Goal: Information Seeking & Learning: Learn about a topic

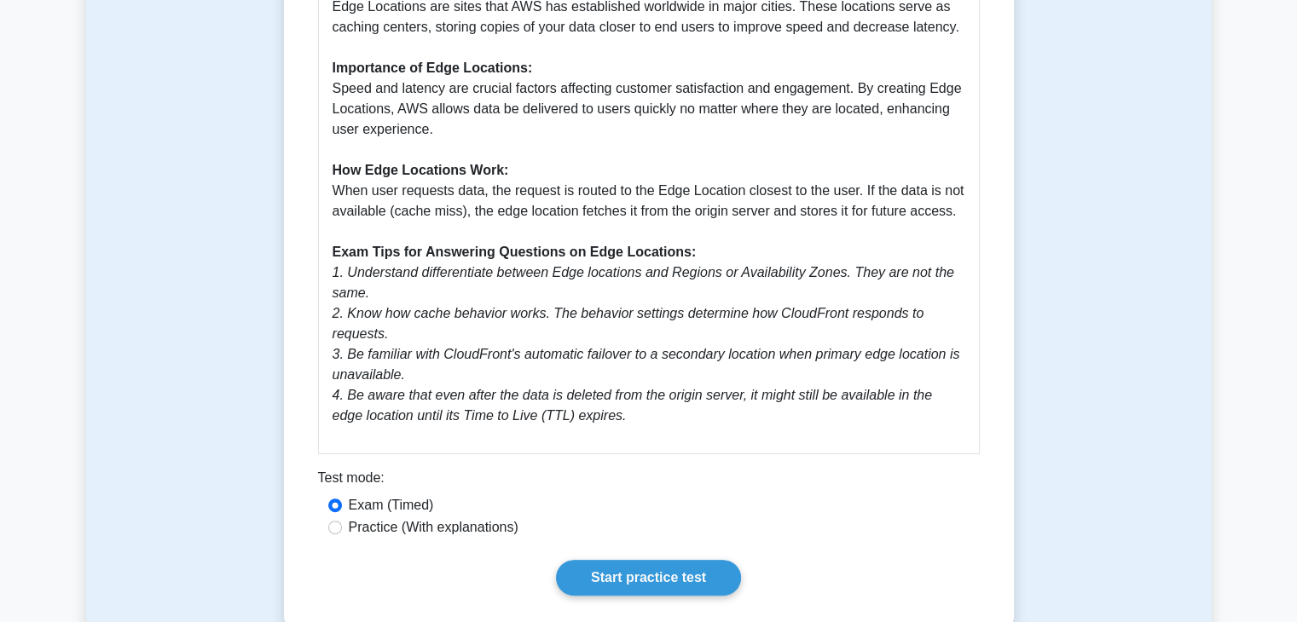
scroll to position [682, 0]
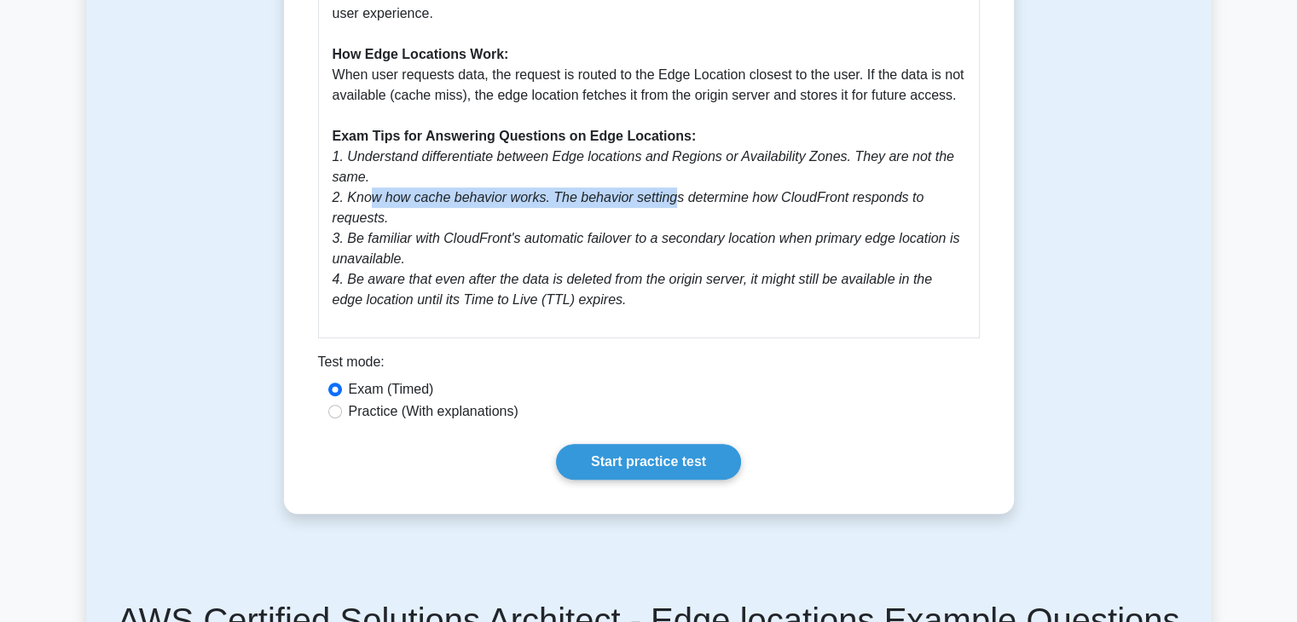
drag, startPoint x: 368, startPoint y: 199, endPoint x: 660, endPoint y: 200, distance: 292.5
click at [660, 200] on icon "1. Understand differentiate between Edge locations and Regions or Availability …" at bounding box center [647, 228] width 628 height 158
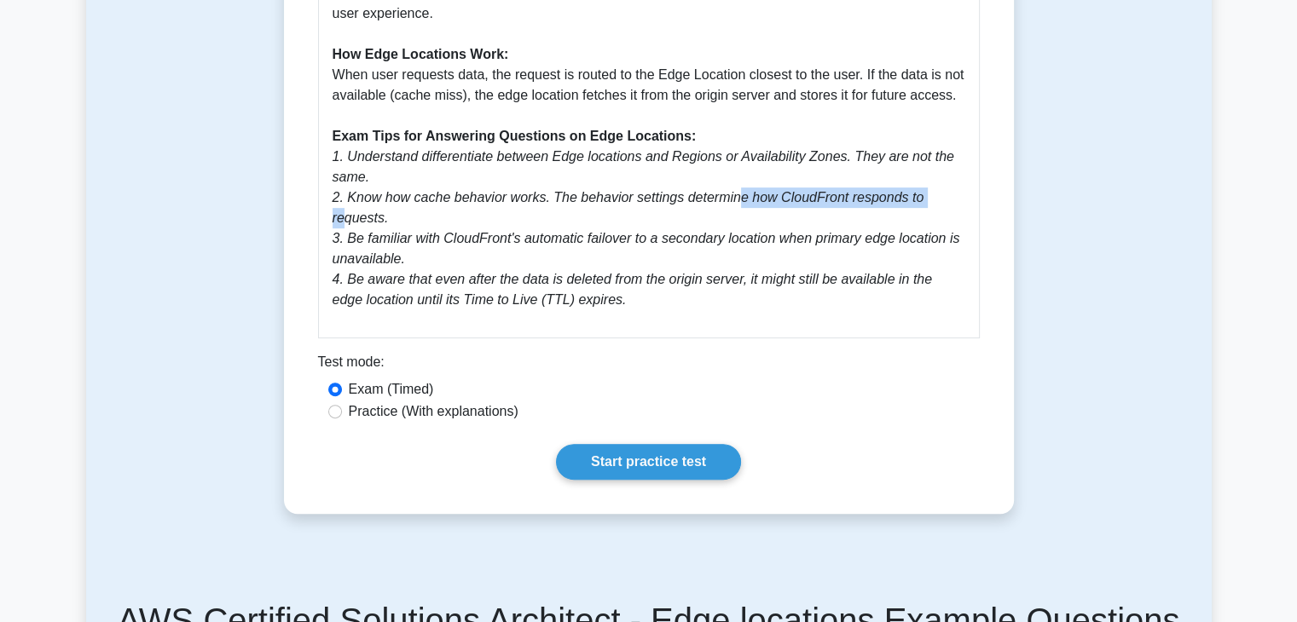
drag, startPoint x: 730, startPoint y: 195, endPoint x: 912, endPoint y: 200, distance: 182.5
click at [912, 200] on icon "1. Understand differentiate between Edge locations and Regions or Availability …" at bounding box center [647, 228] width 628 height 158
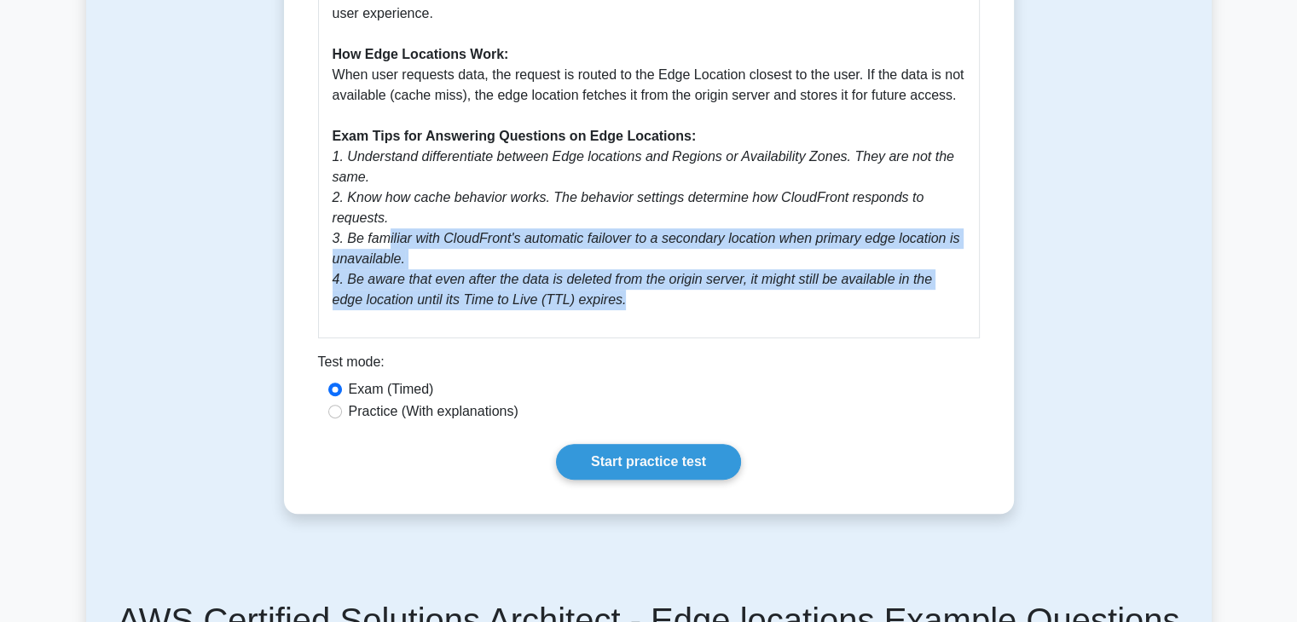
drag, startPoint x: 385, startPoint y: 223, endPoint x: 615, endPoint y: 283, distance: 237.2
click at [615, 283] on p "Edge Locations are an integral part of AWS CloudFront's content delivery networ…" at bounding box center [649, 64] width 633 height 491
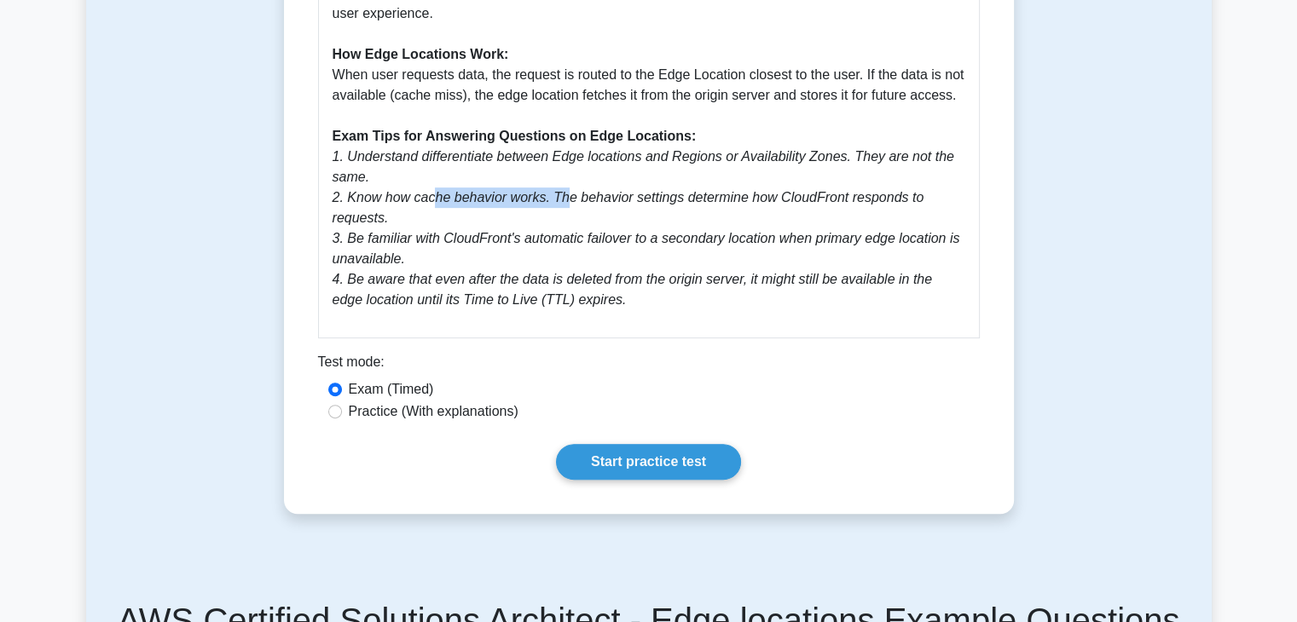
drag, startPoint x: 429, startPoint y: 199, endPoint x: 555, endPoint y: 205, distance: 126.3
click at [555, 205] on icon "1. Understand differentiate between Edge locations and Regions or Availability …" at bounding box center [647, 228] width 628 height 158
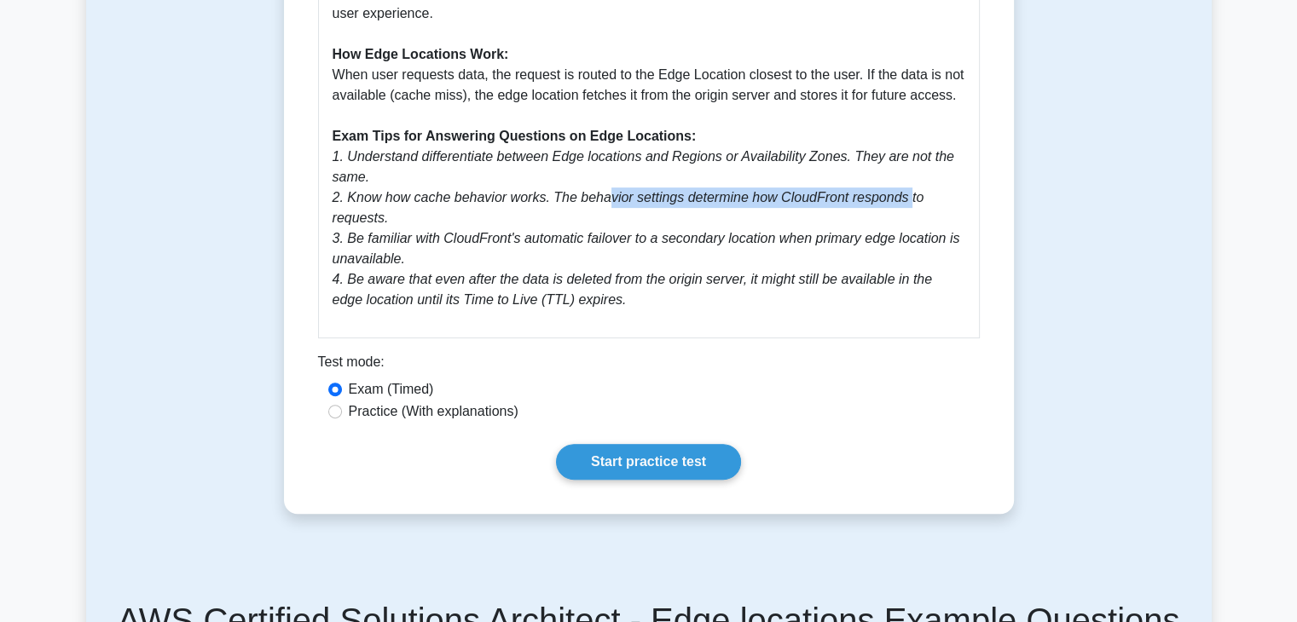
drag, startPoint x: 597, startPoint y: 203, endPoint x: 888, endPoint y: 199, distance: 290.8
click at [888, 199] on icon "1. Understand differentiate between Edge locations and Regions or Availability …" at bounding box center [647, 228] width 628 height 158
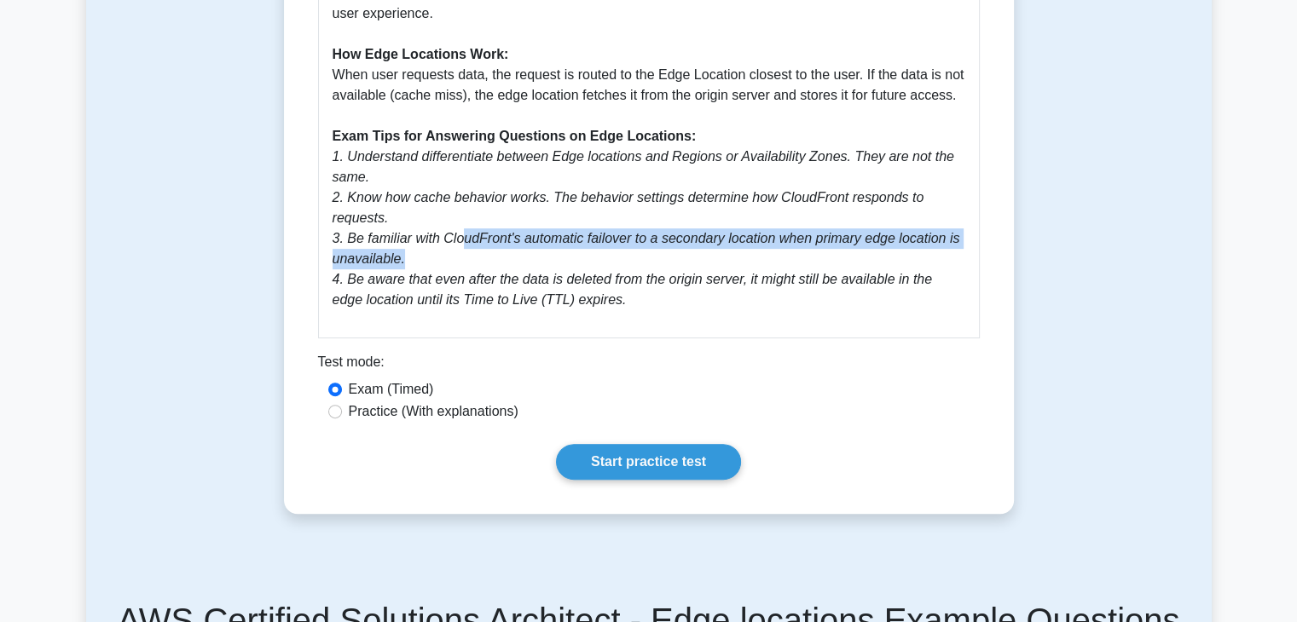
drag, startPoint x: 460, startPoint y: 227, endPoint x: 573, endPoint y: 233, distance: 112.7
click at [573, 233] on p "Edge Locations are an integral part of AWS CloudFront's content delivery networ…" at bounding box center [649, 64] width 633 height 491
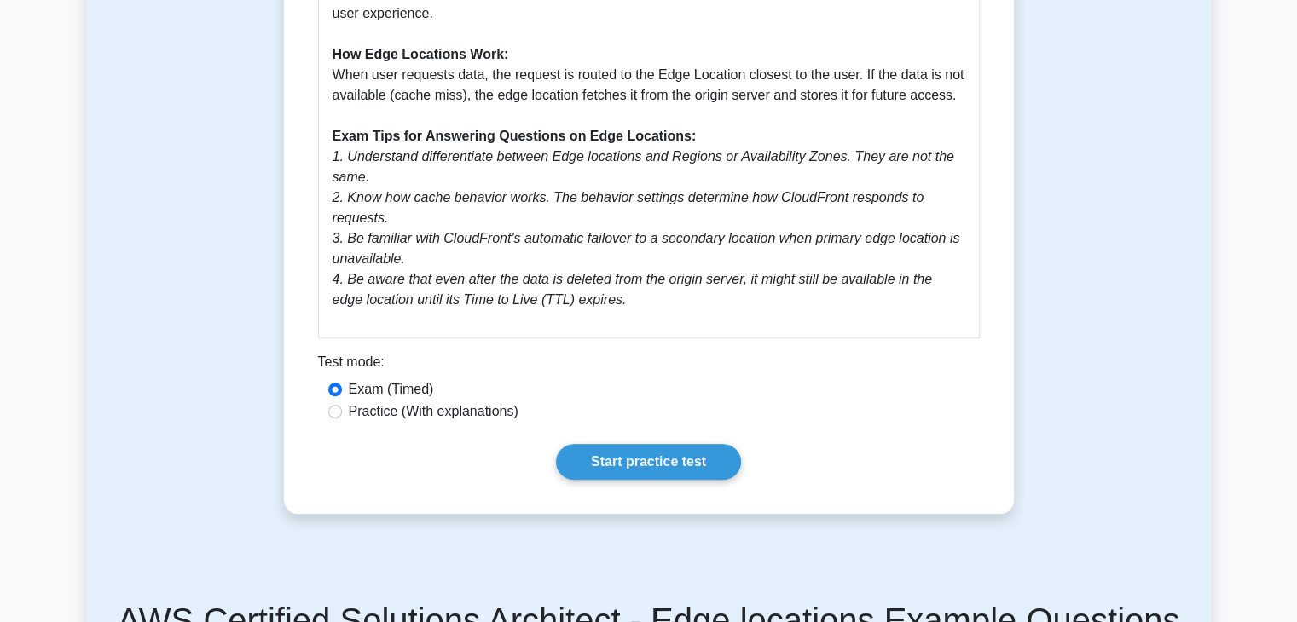
click at [428, 402] on label "Practice (With explanations)" at bounding box center [434, 412] width 170 height 20
click at [342, 405] on input "Practice (With explanations)" at bounding box center [335, 412] width 14 height 14
radio input "true"
click at [628, 444] on link "Start practice test" at bounding box center [648, 462] width 185 height 36
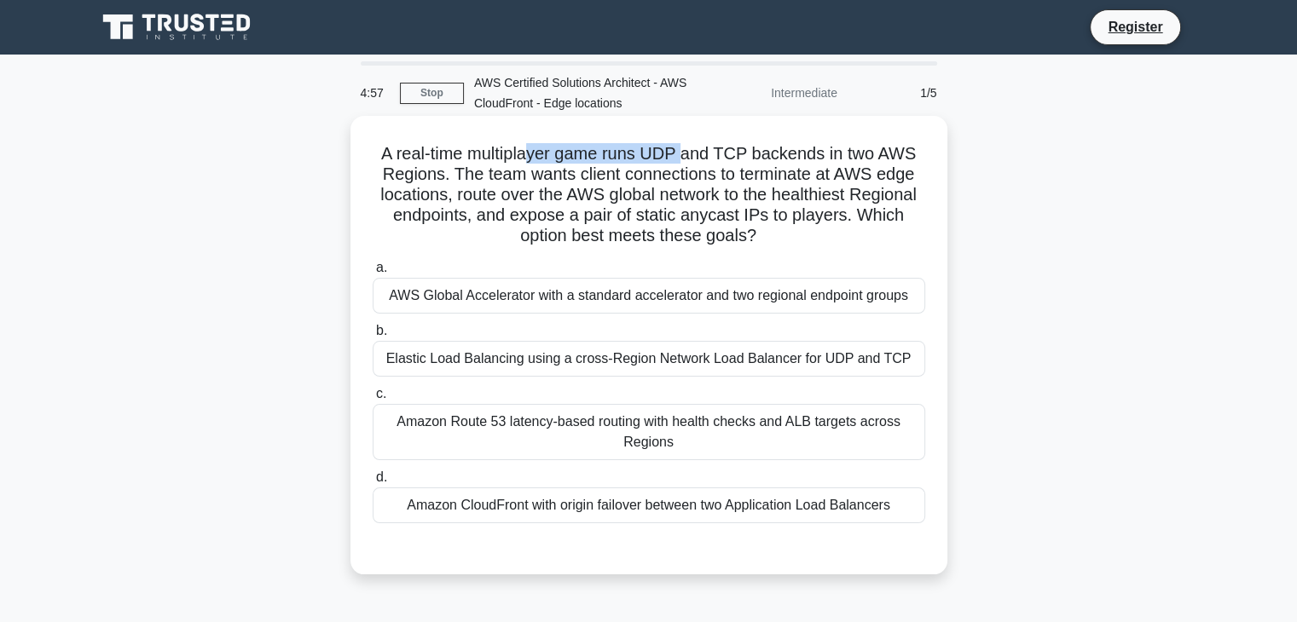
drag, startPoint x: 529, startPoint y: 153, endPoint x: 687, endPoint y: 153, distance: 158.6
click at [687, 153] on h5 "A real-time multiplayer game runs UDP and TCP backends in two AWS Regions. The …" at bounding box center [649, 195] width 556 height 104
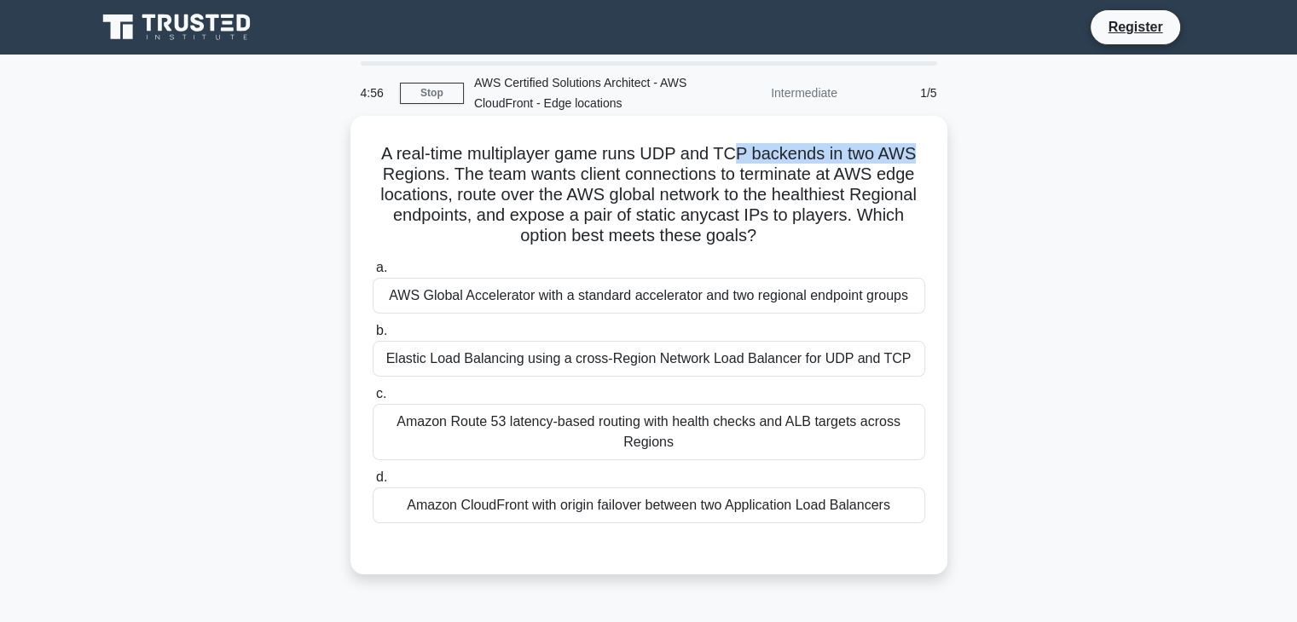
drag, startPoint x: 734, startPoint y: 154, endPoint x: 916, endPoint y: 158, distance: 181.7
click at [916, 158] on h5 "A real-time multiplayer game runs UDP and TCP backends in two AWS Regions. The …" at bounding box center [649, 195] width 556 height 104
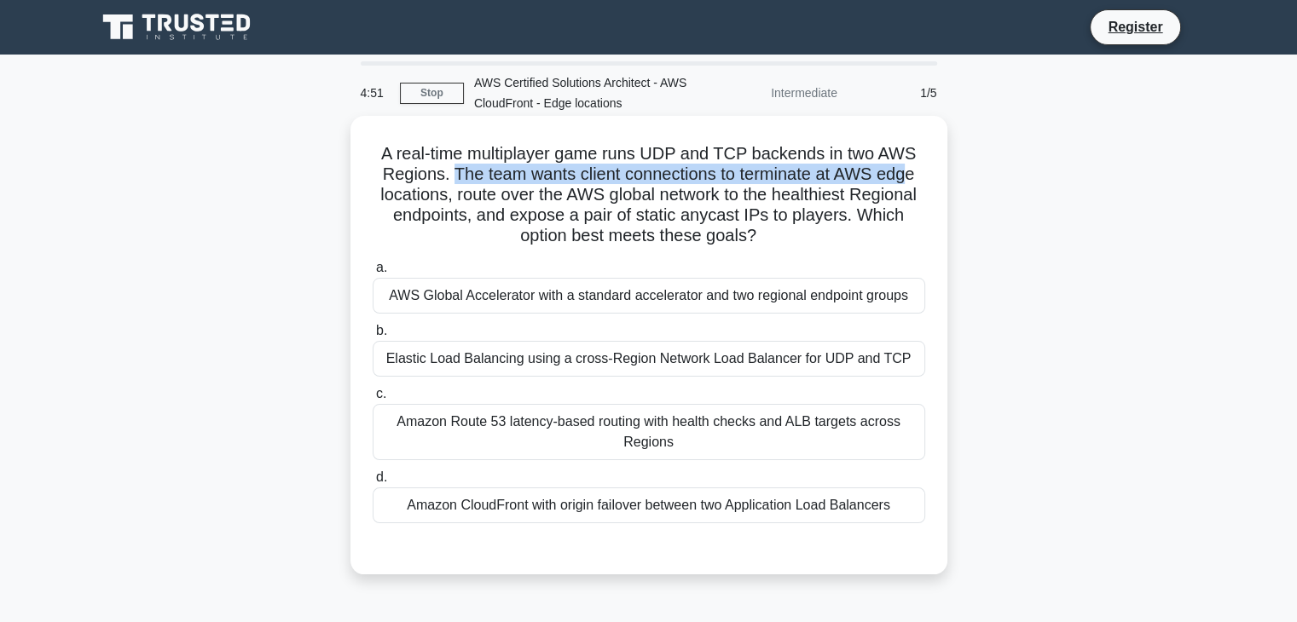
drag, startPoint x: 454, startPoint y: 176, endPoint x: 907, endPoint y: 175, distance: 453.6
click at [907, 175] on h5 "A real-time multiplayer game runs UDP and TCP backends in two AWS Regions. The …" at bounding box center [649, 195] width 556 height 104
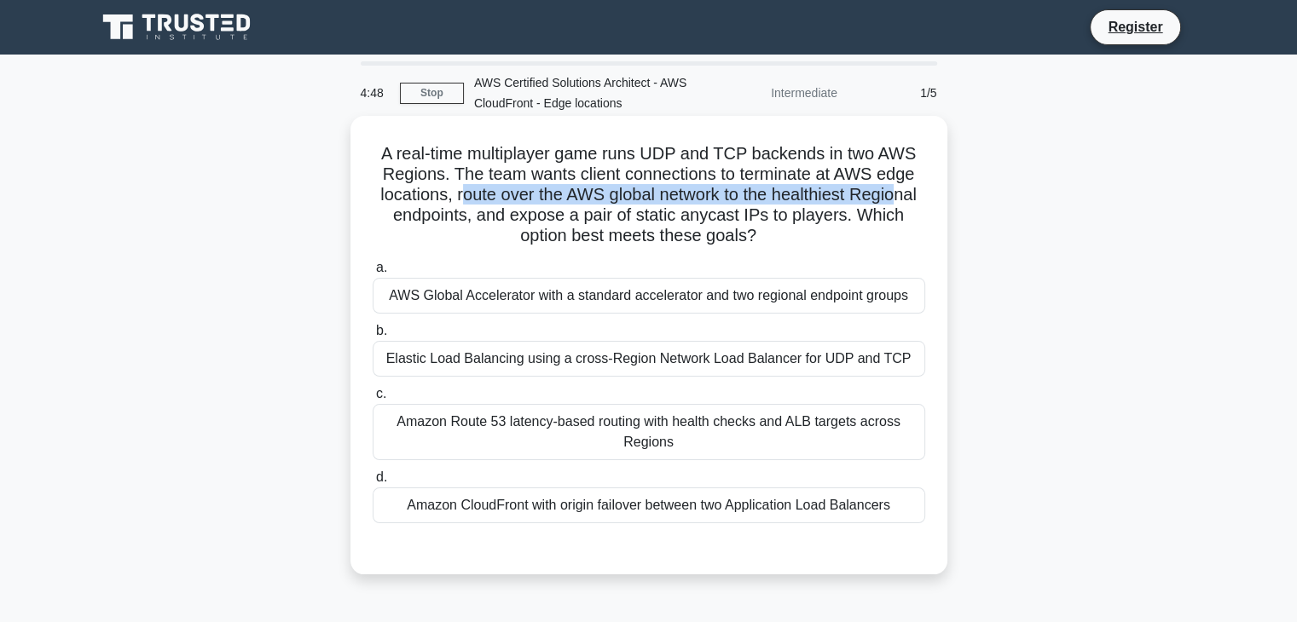
drag, startPoint x: 453, startPoint y: 192, endPoint x: 903, endPoint y: 204, distance: 450.4
click at [903, 204] on h5 "A real-time multiplayer game runs UDP and TCP backends in two AWS Regions. The …" at bounding box center [649, 195] width 556 height 104
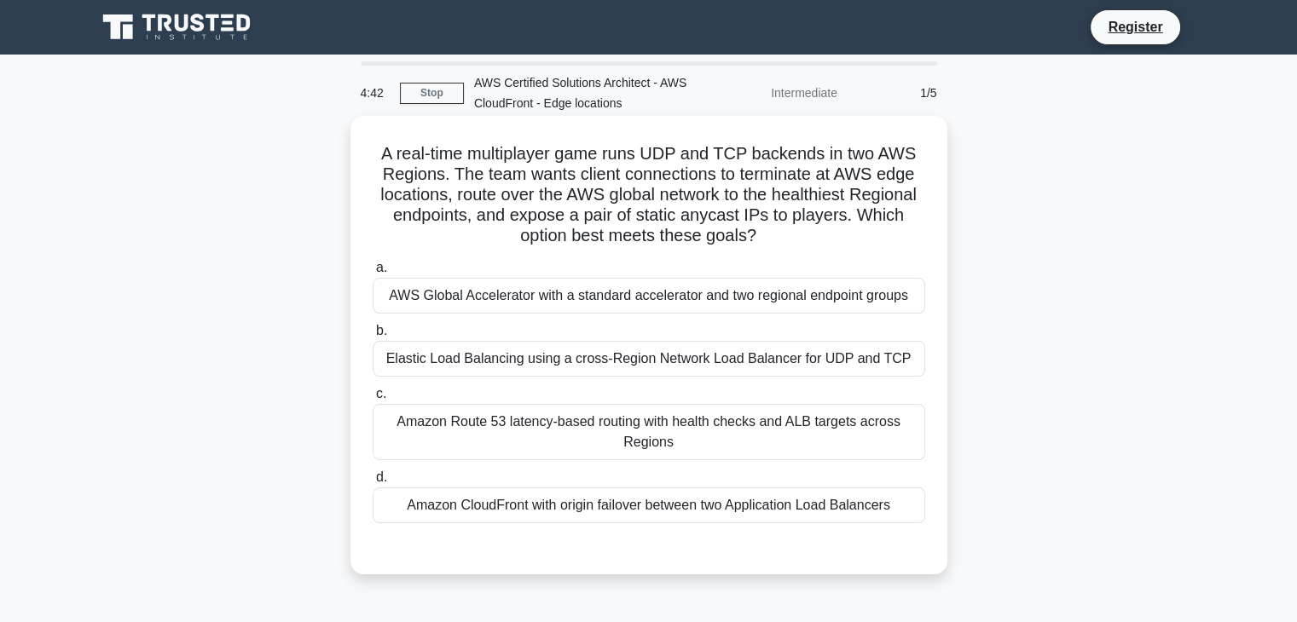
click at [422, 202] on h5 "A real-time multiplayer game runs UDP and TCP backends in two AWS Regions. The …" at bounding box center [649, 195] width 556 height 104
drag, startPoint x: 398, startPoint y: 153, endPoint x: 646, endPoint y: 153, distance: 248.1
click at [646, 153] on h5 "A real-time multiplayer game runs UDP and TCP backends in two AWS Regions. The …" at bounding box center [649, 195] width 556 height 104
click at [467, 165] on h5 "A real-time multiplayer game runs UDP and TCP backends in two AWS Regions. The …" at bounding box center [649, 195] width 556 height 104
drag, startPoint x: 651, startPoint y: 149, endPoint x: 687, endPoint y: 145, distance: 36.1
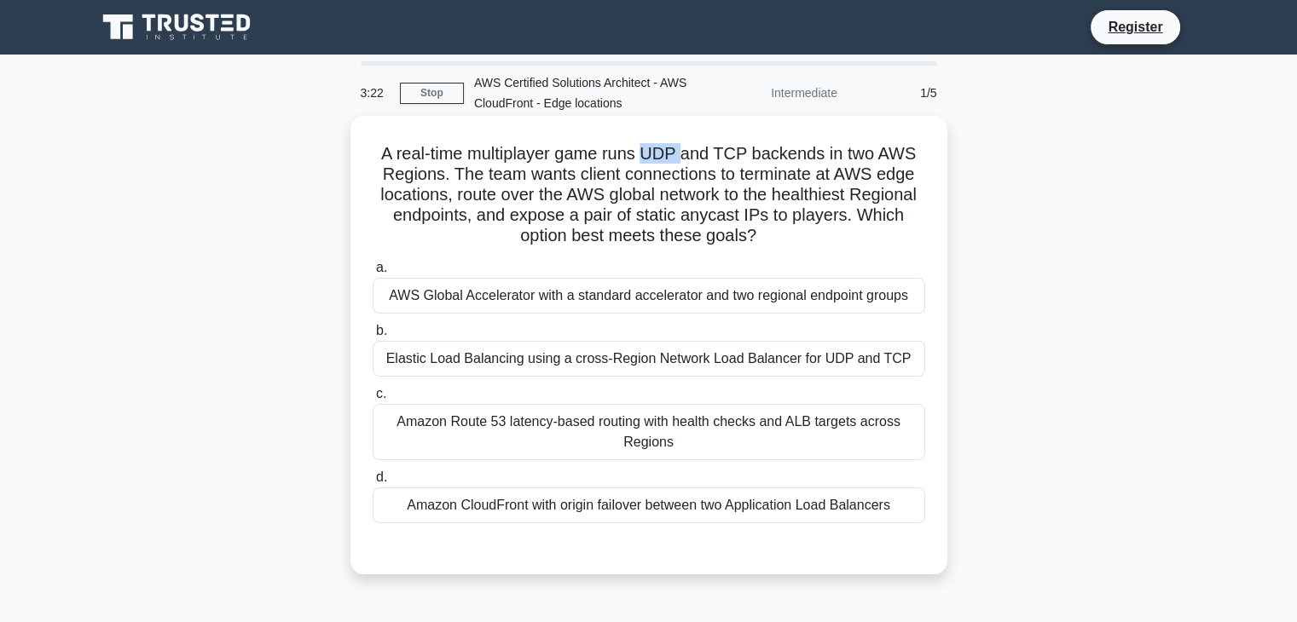
click at [687, 145] on h5 "A real-time multiplayer game runs UDP and TCP backends in two AWS Regions. The …" at bounding box center [649, 195] width 556 height 104
drag, startPoint x: 755, startPoint y: 153, endPoint x: 846, endPoint y: 154, distance: 91.2
click at [846, 154] on h5 "A real-time multiplayer game runs UDP and TCP backends in two AWS Regions. The …" at bounding box center [649, 195] width 556 height 104
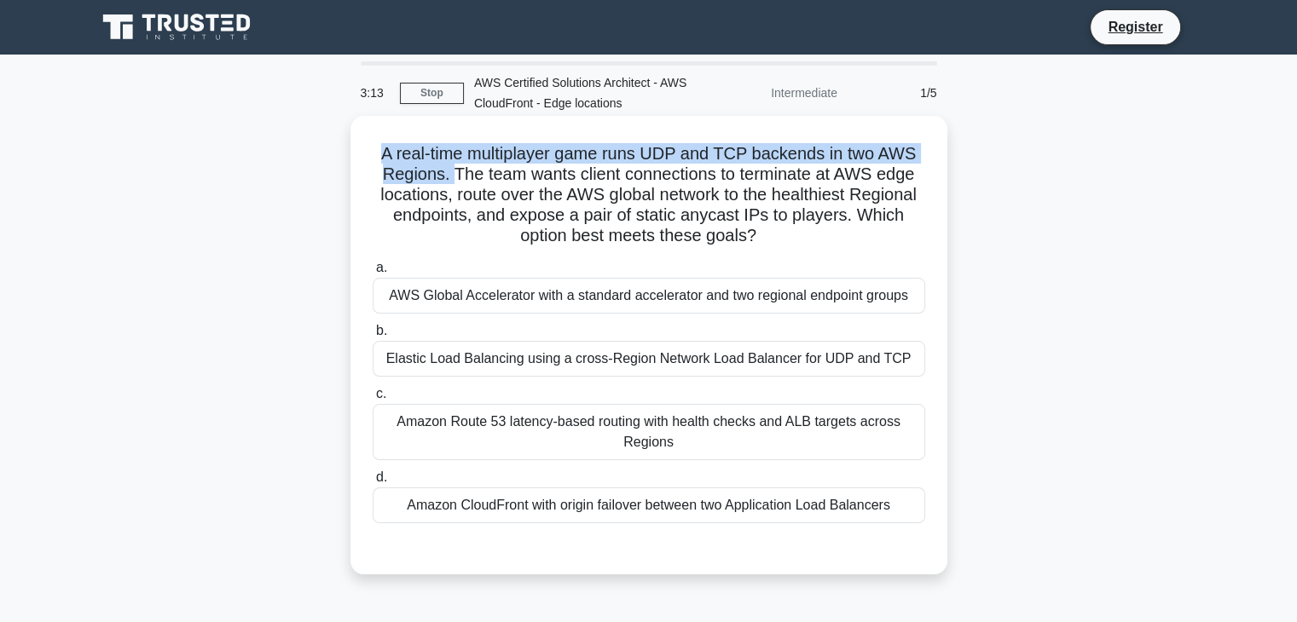
drag, startPoint x: 378, startPoint y: 156, endPoint x: 467, endPoint y: 171, distance: 90.8
click at [459, 175] on h5 "A real-time multiplayer game runs UDP and TCP backends in two AWS Regions. The …" at bounding box center [649, 195] width 556 height 104
click at [651, 160] on h5 "A real-time multiplayer game runs UDP and TCP backends in two AWS Regions. The …" at bounding box center [649, 195] width 556 height 104
click at [645, 158] on h5 "A real-time multiplayer game runs UDP and TCP backends in two AWS Regions. The …" at bounding box center [649, 195] width 556 height 104
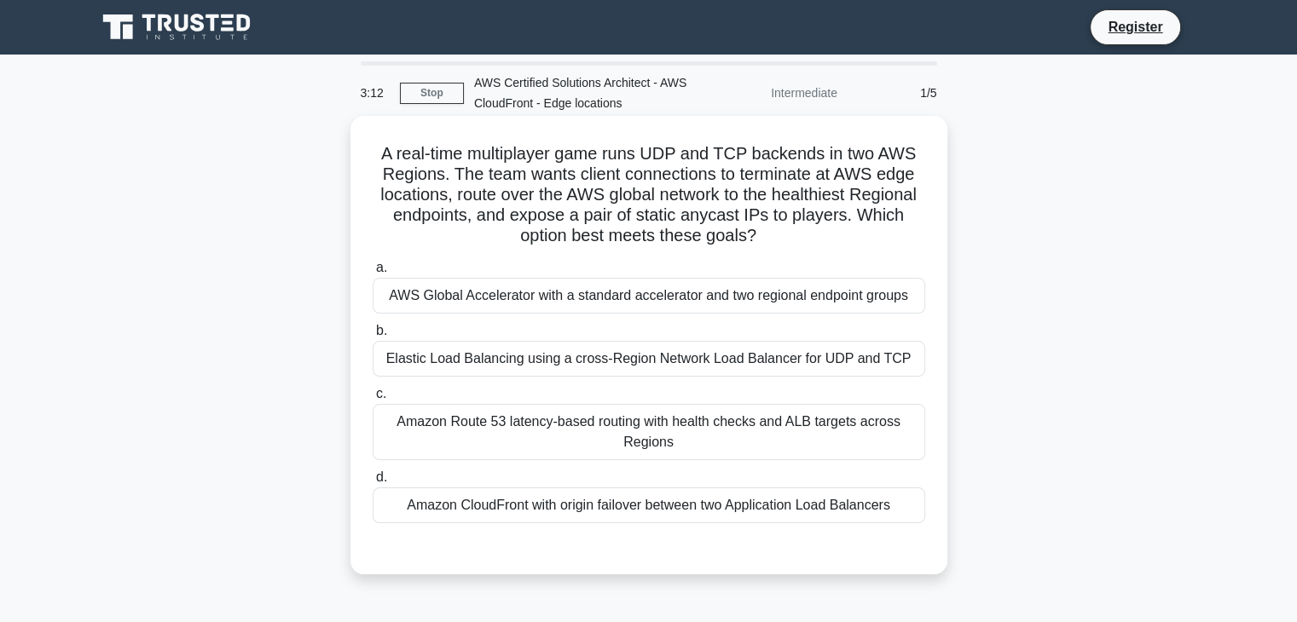
click at [646, 183] on h5 "A real-time multiplayer game runs UDP and TCP backends in two AWS Regions. The …" at bounding box center [649, 195] width 556 height 104
click at [645, 148] on h5 "A real-time multiplayer game runs UDP and TCP backends in two AWS Regions. The …" at bounding box center [649, 195] width 556 height 104
drag, startPoint x: 647, startPoint y: 154, endPoint x: 750, endPoint y: 154, distance: 103.2
click at [750, 154] on h5 "A real-time multiplayer game runs UDP and TCP backends in two AWS Regions. The …" at bounding box center [649, 195] width 556 height 104
copy h5 "UDP and TCP"
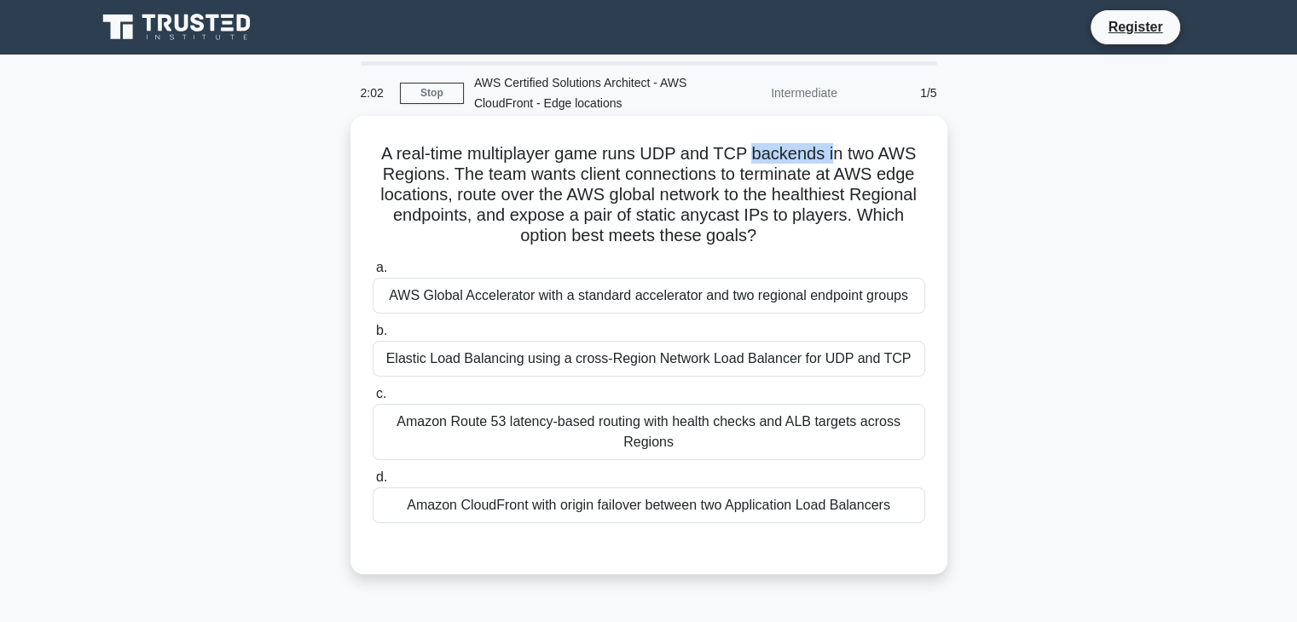
drag, startPoint x: 757, startPoint y: 153, endPoint x: 832, endPoint y: 154, distance: 75.0
click at [832, 154] on h5 "A real-time multiplayer game runs UDP and TCP backends in two AWS Regions. The …" at bounding box center [649, 195] width 556 height 104
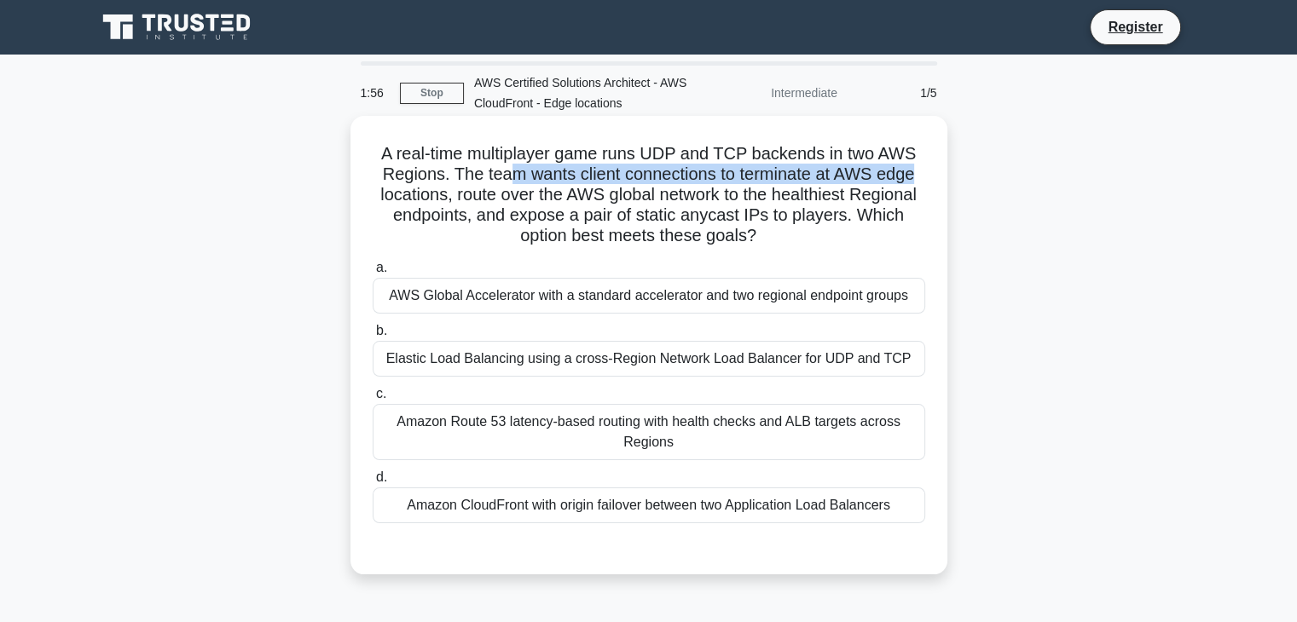
drag, startPoint x: 509, startPoint y: 176, endPoint x: 892, endPoint y: 177, distance: 382.9
click at [918, 177] on h5 "A real-time multiplayer game runs UDP and TCP backends in two AWS Regions. The …" at bounding box center [649, 195] width 556 height 104
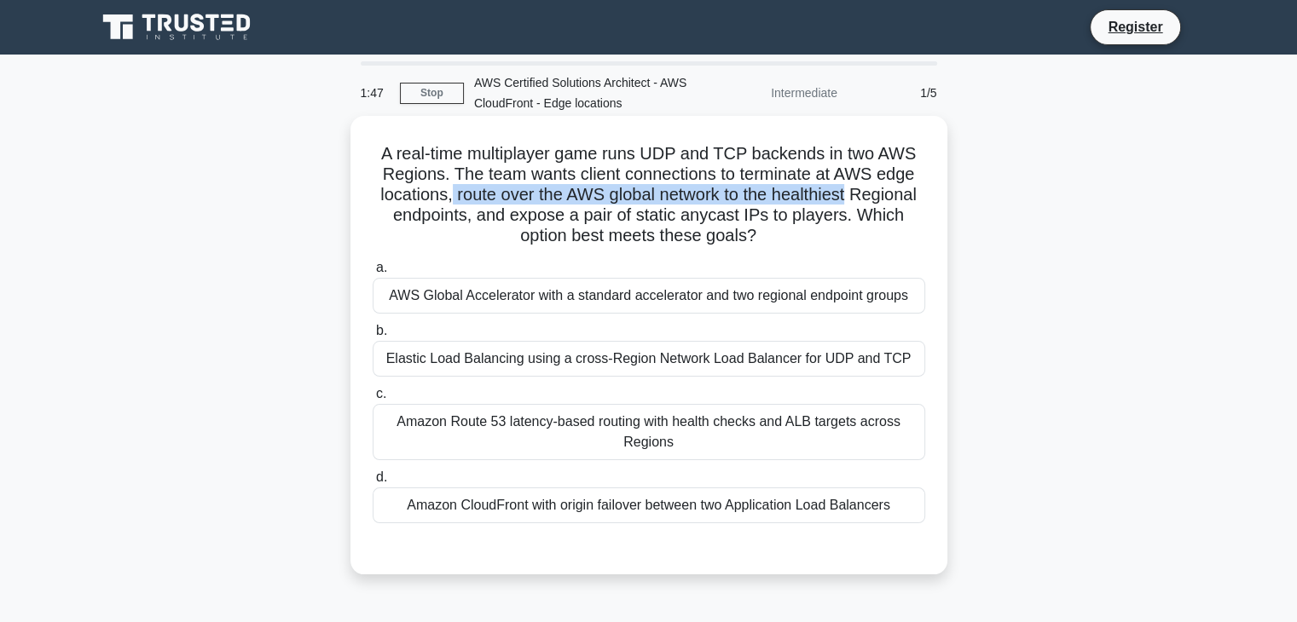
drag, startPoint x: 447, startPoint y: 194, endPoint x: 855, endPoint y: 198, distance: 408.4
click at [855, 198] on h5 "A real-time multiplayer game runs UDP and TCP backends in two AWS Regions. The …" at bounding box center [649, 195] width 556 height 104
click at [516, 192] on h5 "A real-time multiplayer game runs UDP and TCP backends in two AWS Regions. The …" at bounding box center [649, 195] width 556 height 104
drag, startPoint x: 451, startPoint y: 188, endPoint x: 603, endPoint y: 188, distance: 151.8
click at [603, 188] on h5 "A real-time multiplayer game runs UDP and TCP backends in two AWS Regions. The …" at bounding box center [649, 195] width 556 height 104
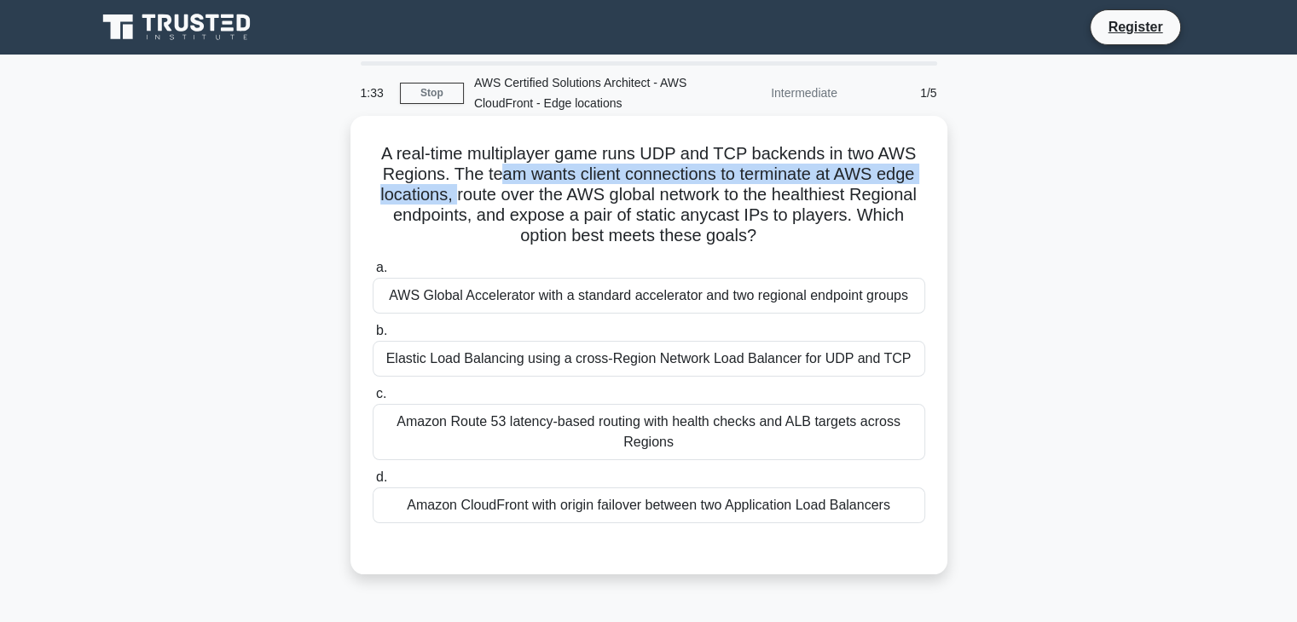
drag, startPoint x: 492, startPoint y: 175, endPoint x: 451, endPoint y: 198, distance: 47.0
click at [451, 198] on h5 "A real-time multiplayer game runs UDP and TCP backends in two AWS Regions. The …" at bounding box center [649, 195] width 556 height 104
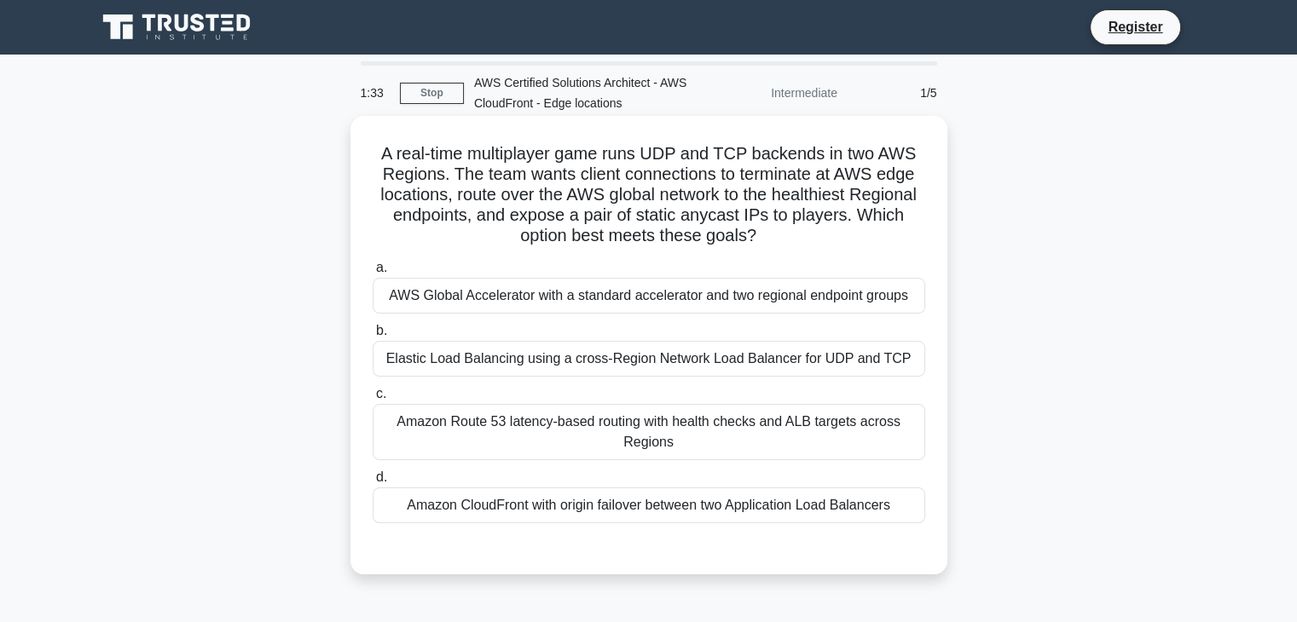
click at [486, 198] on h5 "A real-time multiplayer game runs UDP and TCP backends in two AWS Regions. The …" at bounding box center [649, 195] width 556 height 104
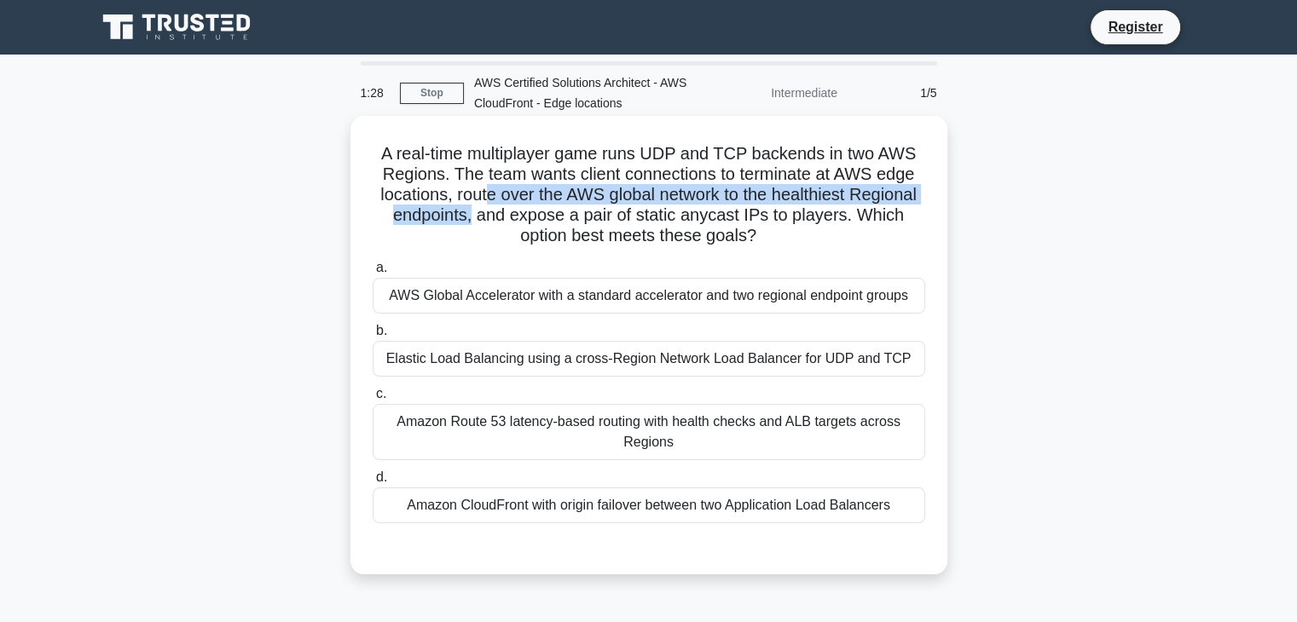
drag, startPoint x: 482, startPoint y: 196, endPoint x: 471, endPoint y: 218, distance: 24.8
click at [471, 218] on h5 "A real-time multiplayer game runs UDP and TCP backends in two AWS Regions. The …" at bounding box center [649, 195] width 556 height 104
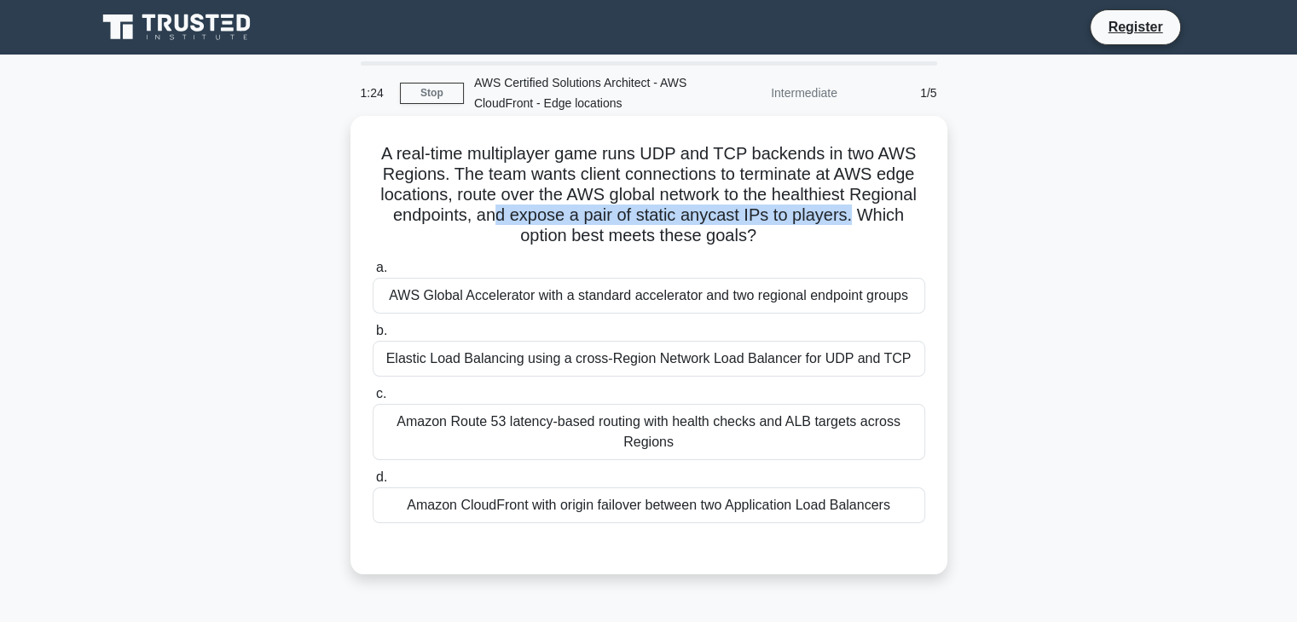
drag, startPoint x: 496, startPoint y: 218, endPoint x: 853, endPoint y: 216, distance: 356.4
click at [853, 216] on h5 "A real-time multiplayer game runs UDP and TCP backends in two AWS Regions. The …" at bounding box center [649, 195] width 556 height 104
drag, startPoint x: 527, startPoint y: 236, endPoint x: 758, endPoint y: 236, distance: 231.1
click at [758, 236] on h5 "A real-time multiplayer game runs UDP and TCP backends in two AWS Regions. The …" at bounding box center [649, 195] width 556 height 104
click at [781, 236] on h5 "A real-time multiplayer game runs UDP and TCP backends in two AWS Regions. The …" at bounding box center [649, 195] width 556 height 104
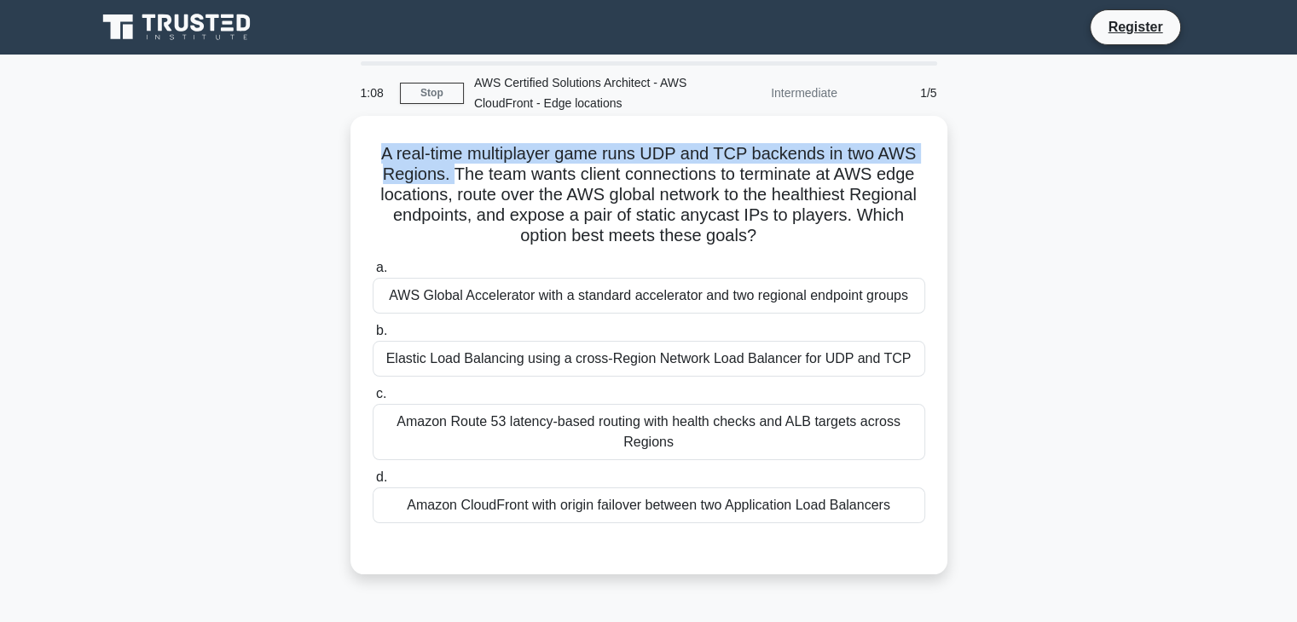
drag, startPoint x: 379, startPoint y: 151, endPoint x: 450, endPoint y: 180, distance: 77.3
click at [450, 180] on h5 "A real-time multiplayer game runs UDP and TCP backends in two AWS Regions. The …" at bounding box center [649, 195] width 556 height 104
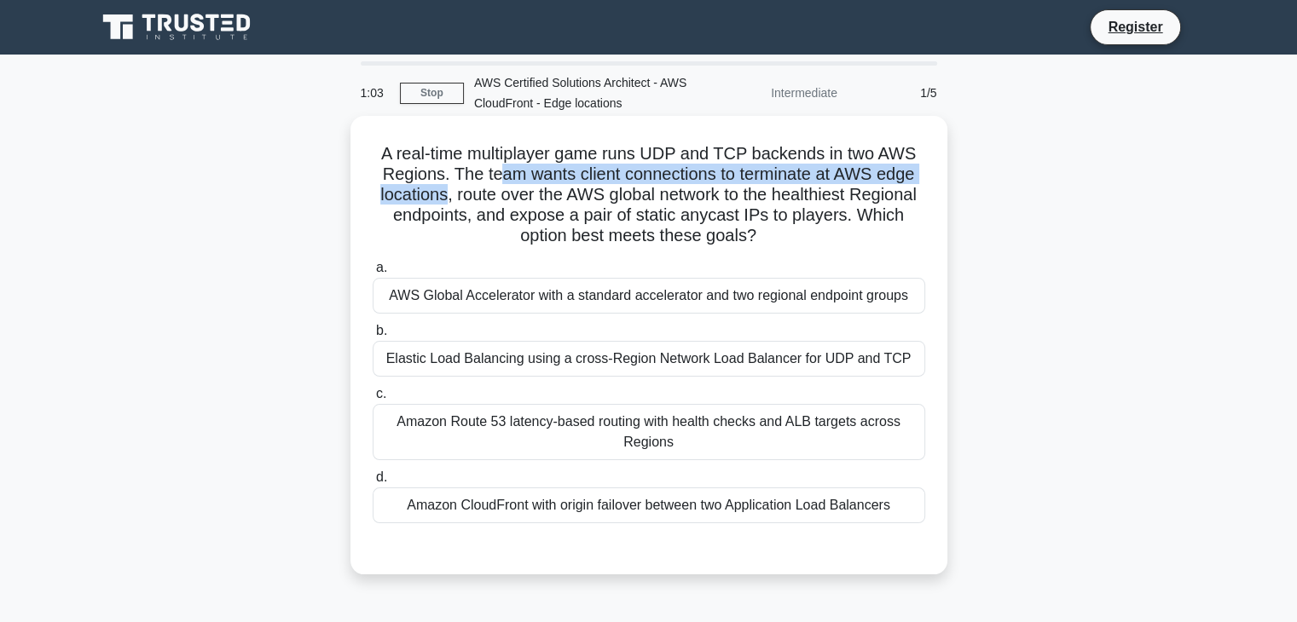
drag, startPoint x: 500, startPoint y: 178, endPoint x: 478, endPoint y: 194, distance: 26.3
click at [442, 197] on h5 "A real-time multiplayer game runs UDP and TCP backends in two AWS Regions. The …" at bounding box center [649, 195] width 556 height 104
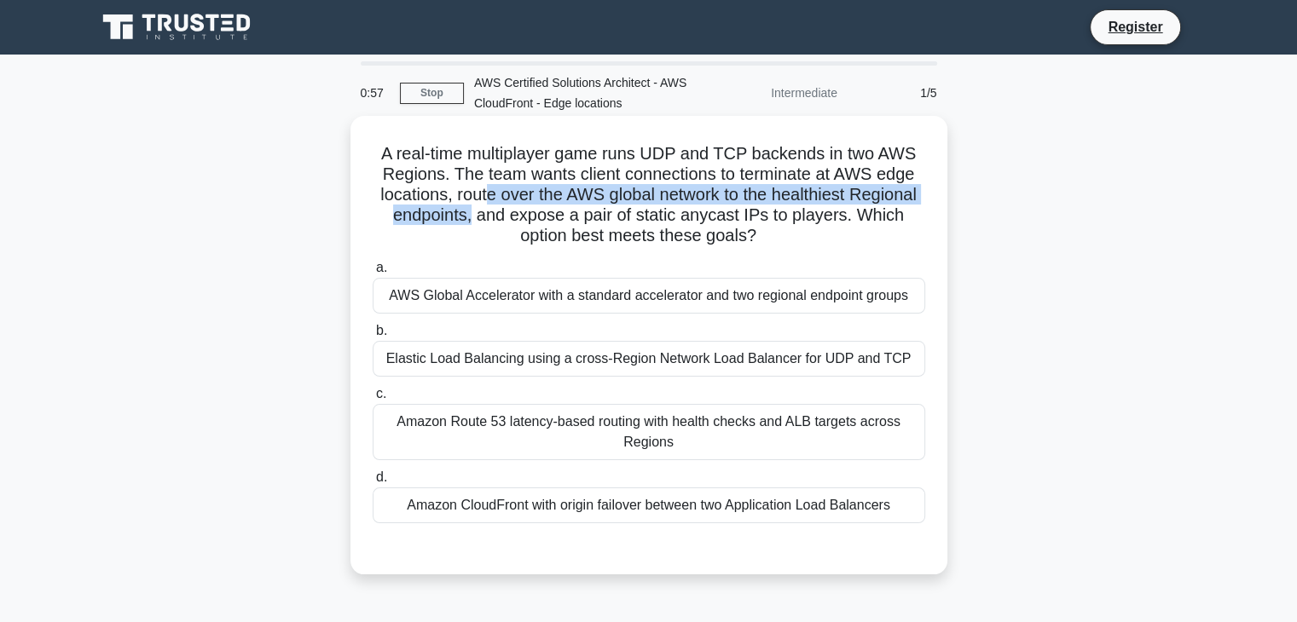
drag, startPoint x: 479, startPoint y: 194, endPoint x: 471, endPoint y: 220, distance: 27.8
click at [471, 220] on h5 "A real-time multiplayer game runs UDP and TCP backends in two AWS Regions. The …" at bounding box center [649, 195] width 556 height 104
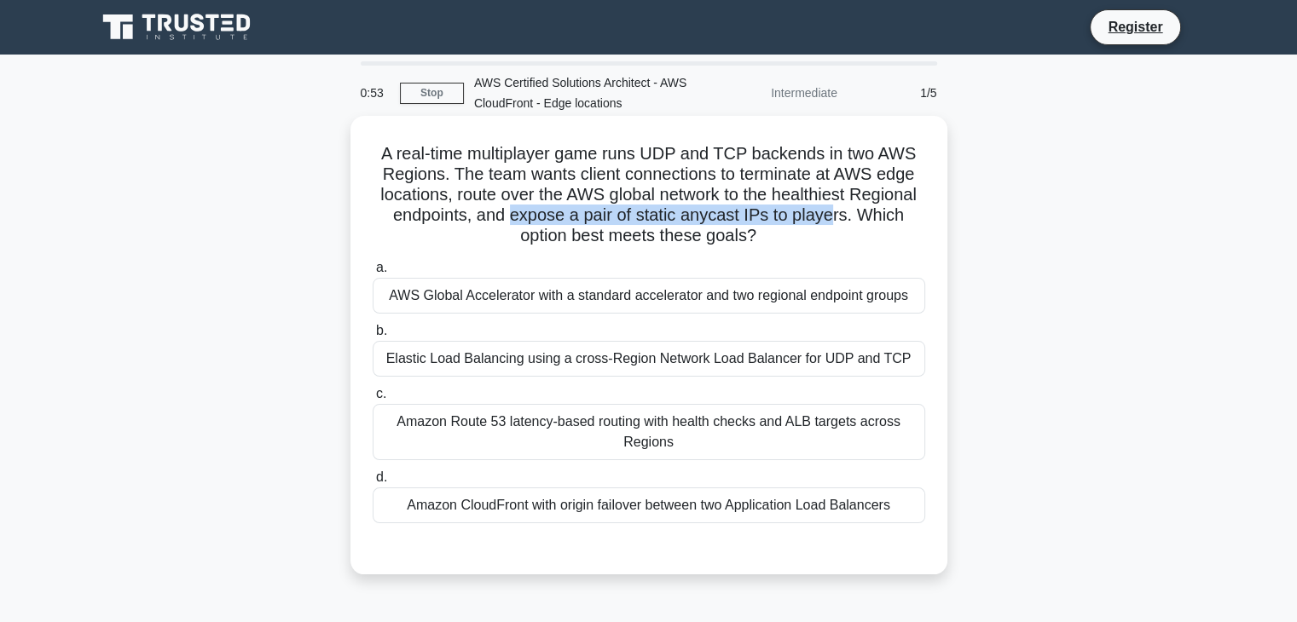
drag, startPoint x: 513, startPoint y: 215, endPoint x: 838, endPoint y: 217, distance: 324.9
click at [838, 217] on h5 "A real-time multiplayer game runs UDP and TCP backends in two AWS Regions. The …" at bounding box center [649, 195] width 556 height 104
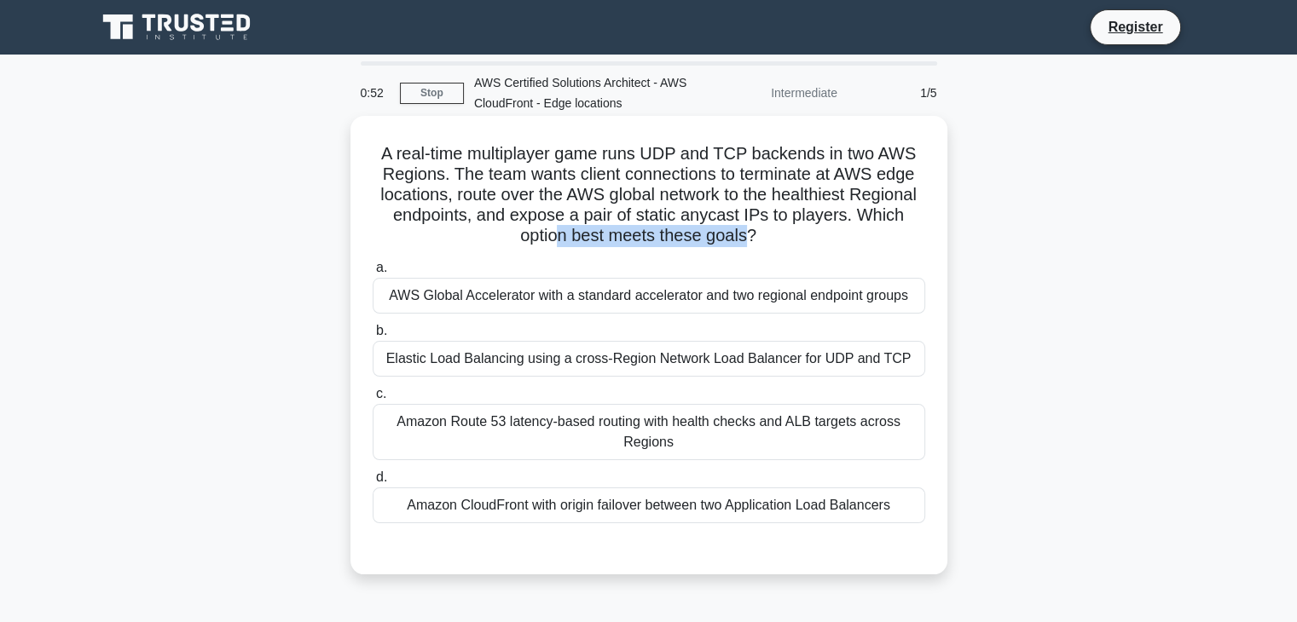
drag, startPoint x: 553, startPoint y: 246, endPoint x: 749, endPoint y: 240, distance: 195.4
click at [749, 240] on h5 "A real-time multiplayer game runs UDP and TCP backends in two AWS Regions. The …" at bounding box center [649, 195] width 556 height 104
click at [781, 240] on h5 "A real-time multiplayer game runs UDP and TCP backends in two AWS Regions. The …" at bounding box center [649, 195] width 556 height 104
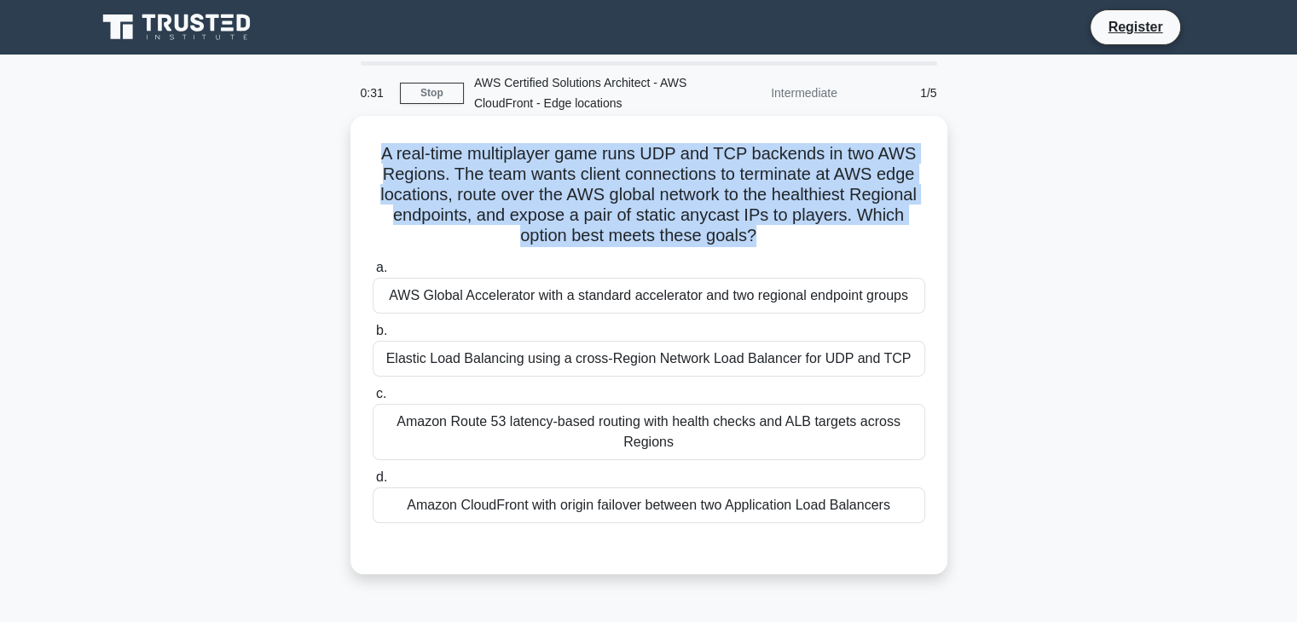
drag, startPoint x: 749, startPoint y: 236, endPoint x: 379, endPoint y: 149, distance: 380.1
click at [379, 149] on h5 "A real-time multiplayer game runs UDP and TCP backends in two AWS Regions. The …" at bounding box center [649, 195] width 556 height 104
copy h5 "A real-time multiplayer game runs UDP and TCP backends in two AWS Regions. The …"
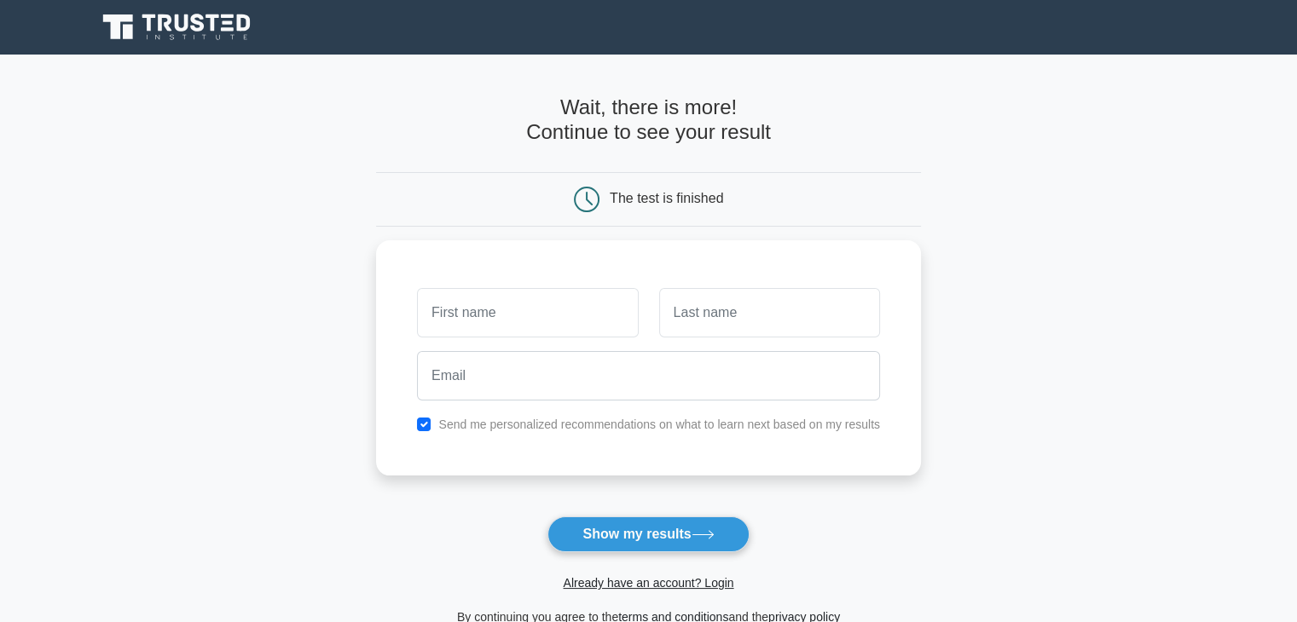
click at [699, 117] on h4 "Wait, there is more! Continue to see your result" at bounding box center [648, 119] width 545 height 49
click at [725, 142] on h4 "Wait, there is more! Continue to see your result" at bounding box center [648, 119] width 545 height 49
click at [522, 319] on input "text" at bounding box center [527, 308] width 221 height 49
type input "h"
type input "Harish"
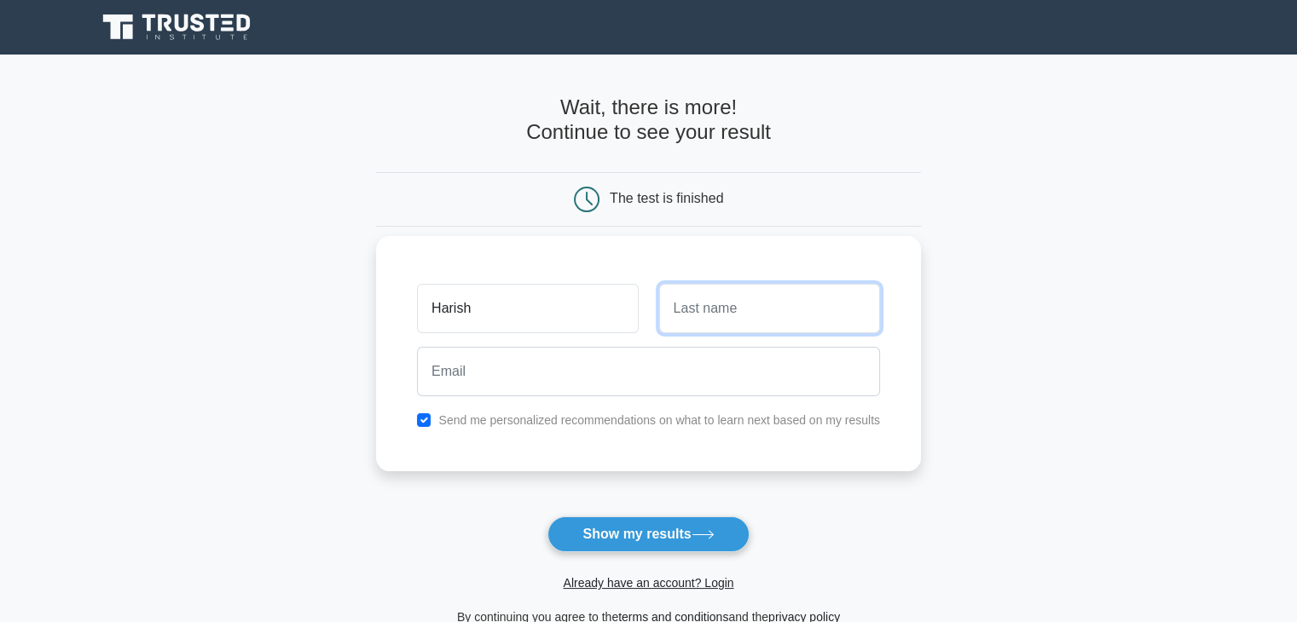
click at [729, 310] on input "text" at bounding box center [769, 308] width 221 height 49
type input "Pidugu"
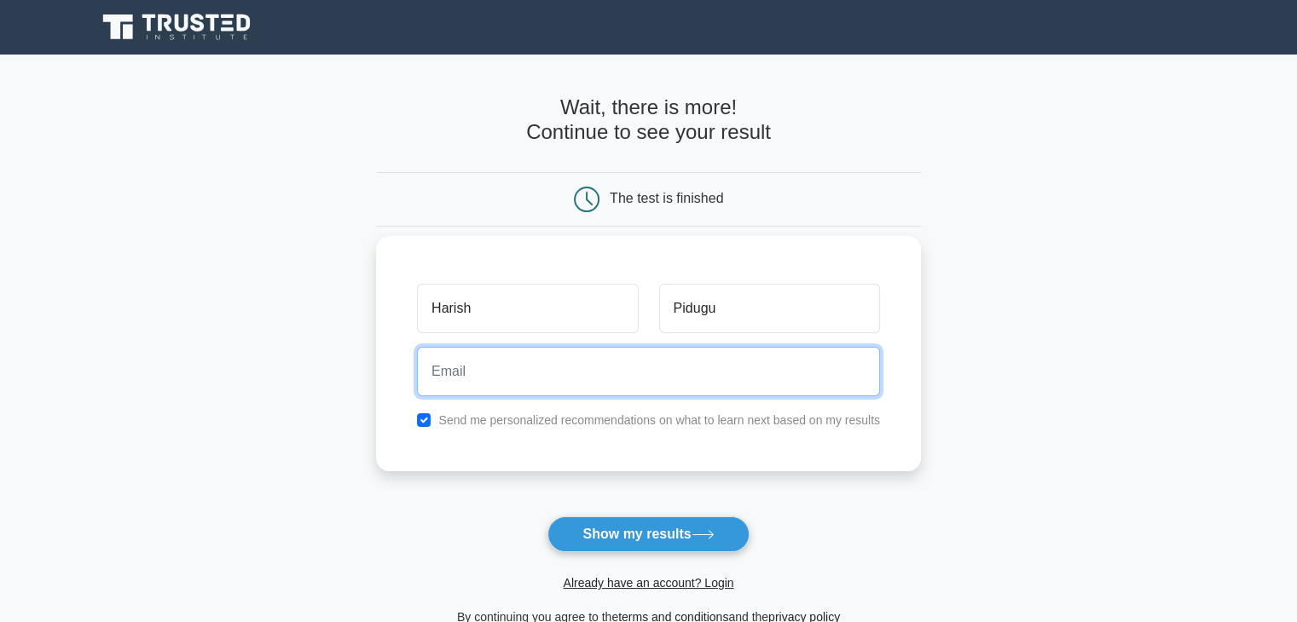
drag, startPoint x: 524, startPoint y: 381, endPoint x: 524, endPoint y: 407, distance: 25.6
click at [524, 407] on div "Harish Pidugu Send me personalized recommendations on what to learn next based …" at bounding box center [648, 353] width 545 height 235
type input "[PERSON_NAME][EMAIL_ADDRESS][DOMAIN_NAME]"
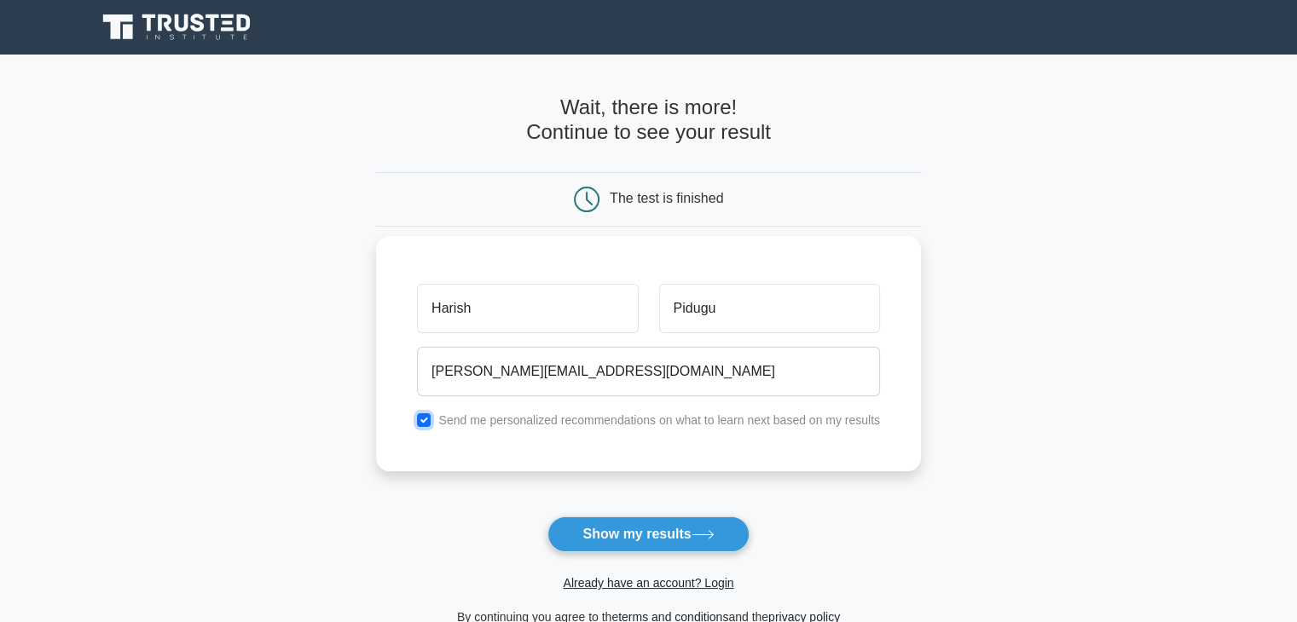
click at [424, 424] on input "checkbox" at bounding box center [424, 421] width 14 height 14
checkbox input "false"
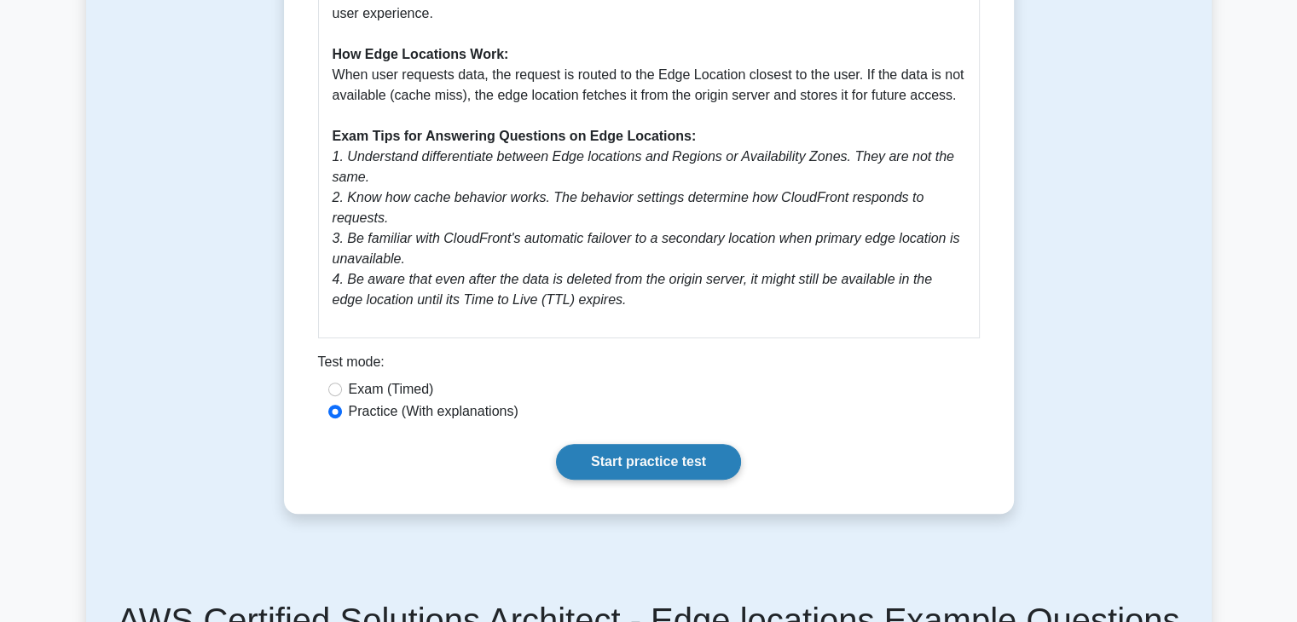
click at [615, 444] on link "Start practice test" at bounding box center [648, 462] width 185 height 36
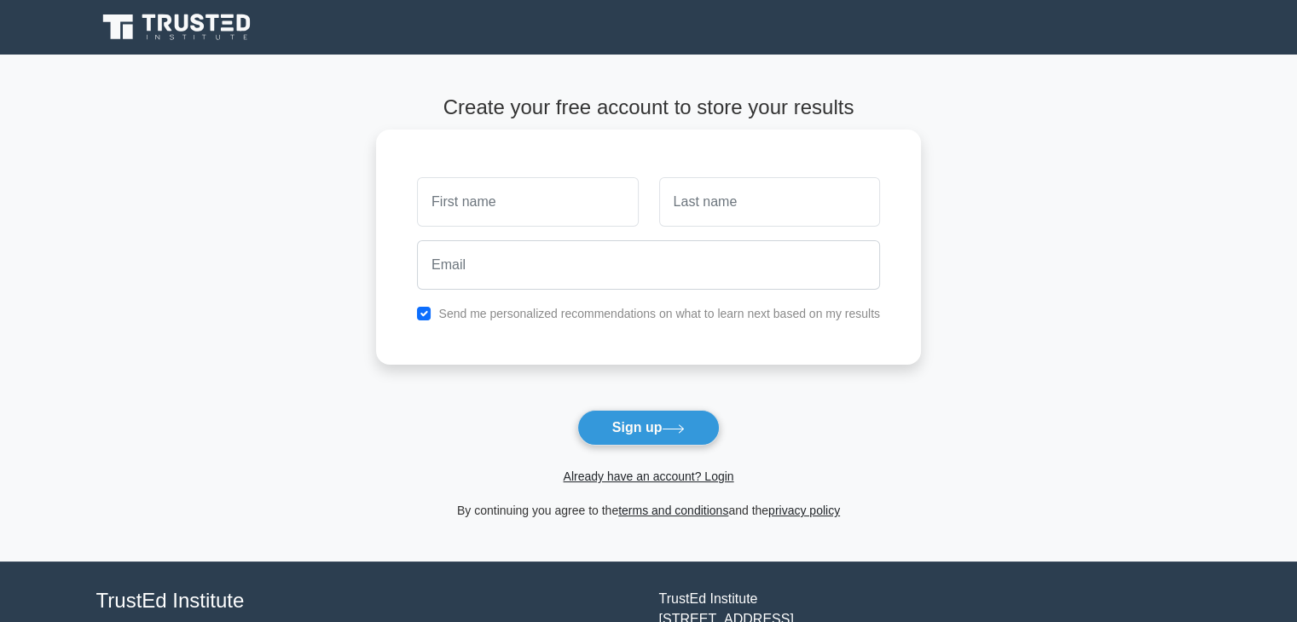
click at [470, 191] on input "text" at bounding box center [527, 201] width 221 height 49
type input "Harish"
click at [709, 211] on input "text" at bounding box center [769, 201] width 221 height 49
type input "Pidugu"
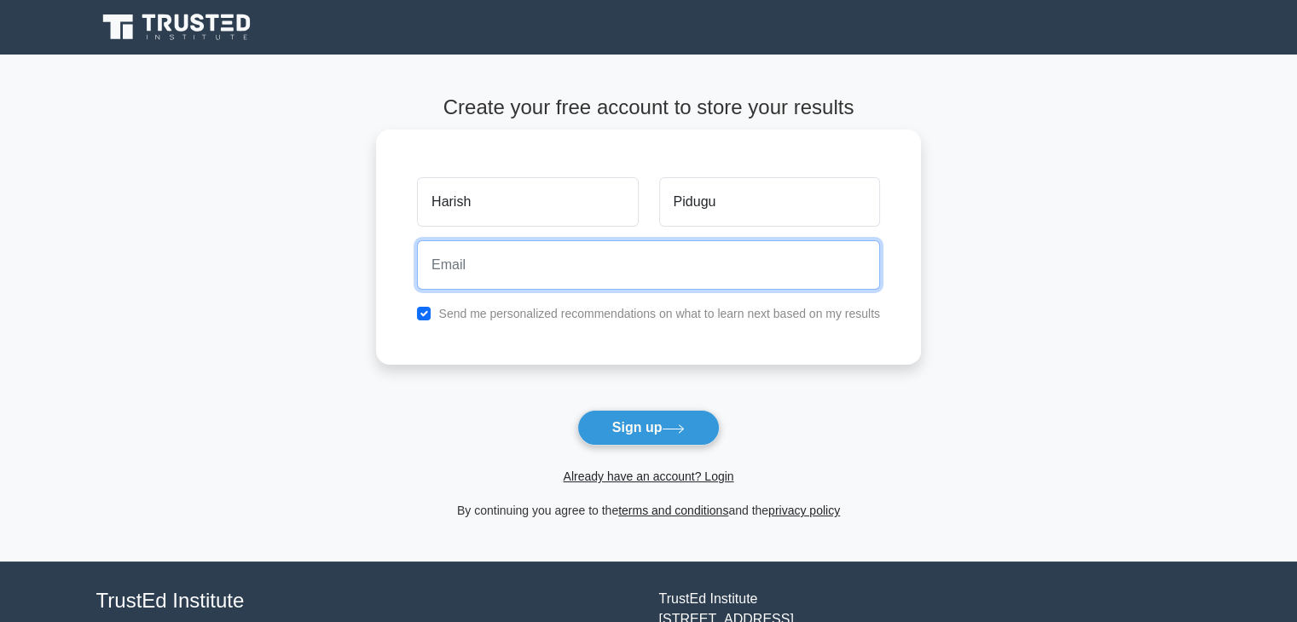
click at [583, 275] on input "email" at bounding box center [648, 264] width 463 height 49
type input "[PERSON_NAME][EMAIL_ADDRESS][DOMAIN_NAME]"
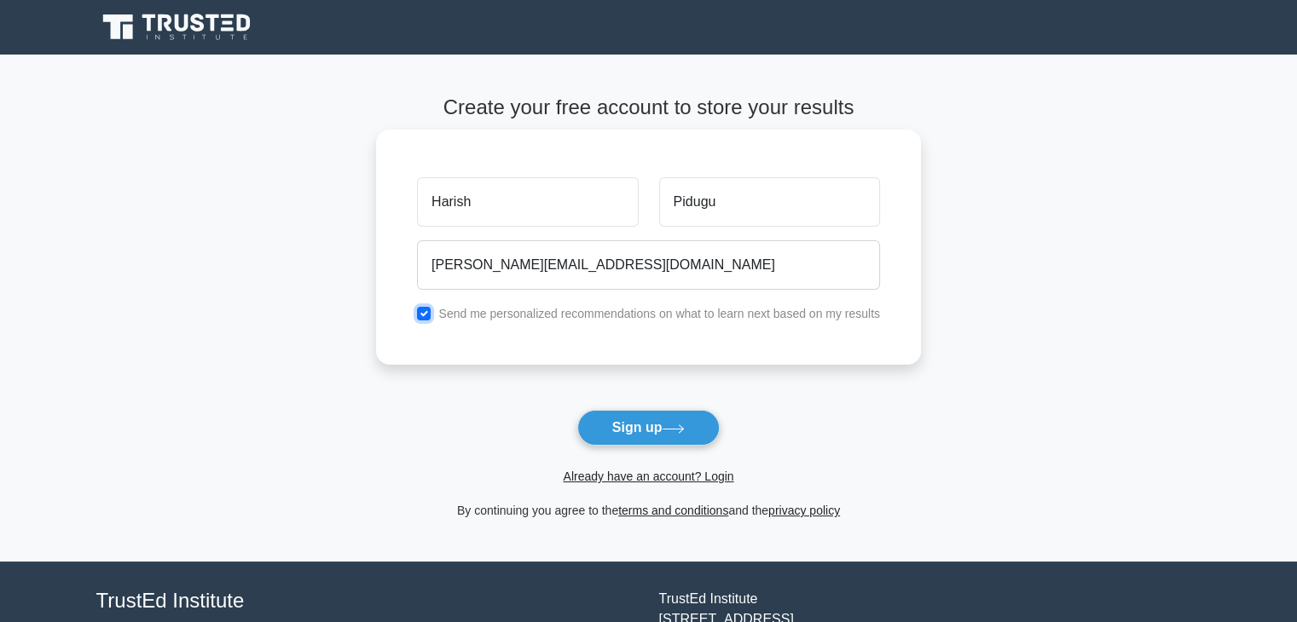
click at [422, 314] on input "checkbox" at bounding box center [424, 314] width 14 height 14
click at [430, 315] on input "checkbox" at bounding box center [424, 314] width 14 height 14
checkbox input "true"
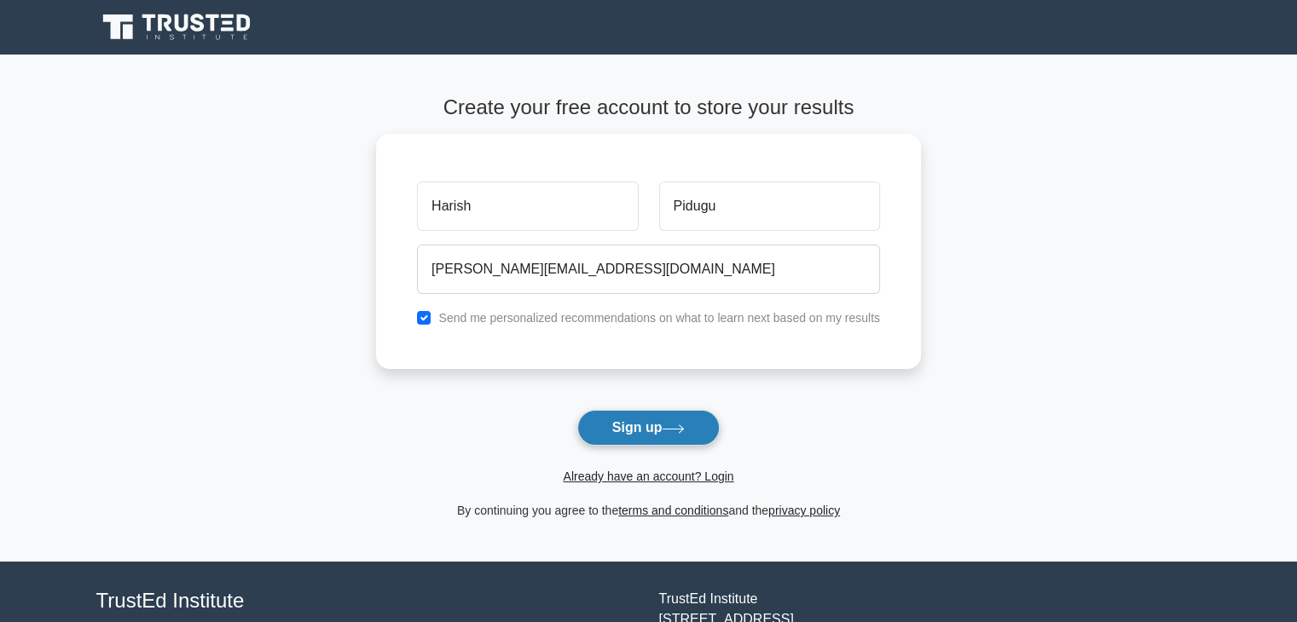
click at [617, 423] on button "Sign up" at bounding box center [648, 428] width 143 height 36
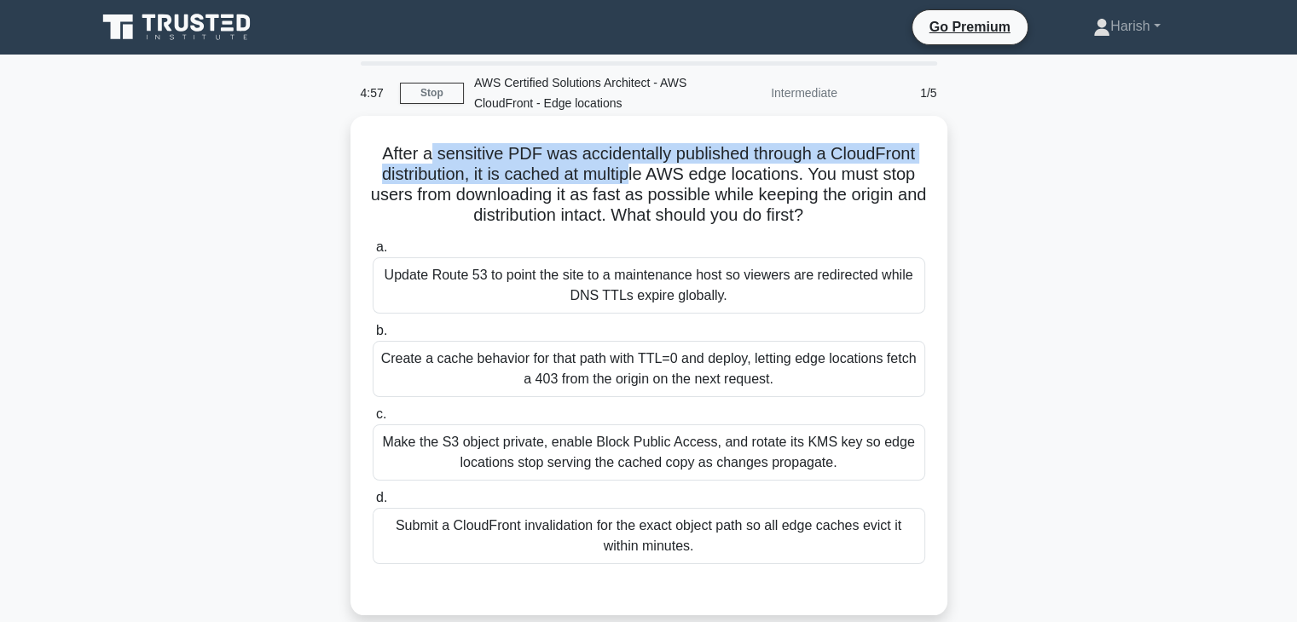
drag, startPoint x: 429, startPoint y: 155, endPoint x: 630, endPoint y: 168, distance: 201.6
click at [630, 168] on h5 "After a sensitive PDF was accidentally published through a CloudFront distribut…" at bounding box center [649, 185] width 556 height 84
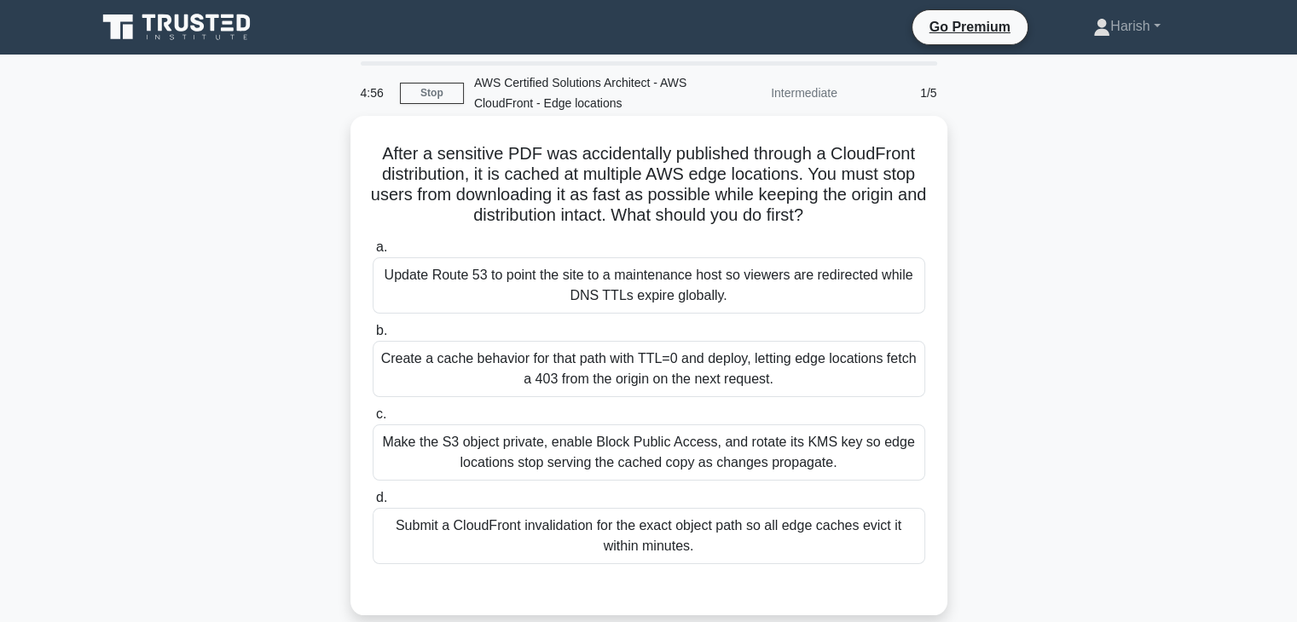
click at [541, 195] on h5 "After a sensitive PDF was accidentally published through a CloudFront distribut…" at bounding box center [649, 185] width 556 height 84
drag, startPoint x: 623, startPoint y: 159, endPoint x: 653, endPoint y: 159, distance: 29.9
click at [653, 159] on h5 "After a sensitive PDF was accidentally published through a CloudFront distribut…" at bounding box center [649, 185] width 556 height 84
drag, startPoint x: 692, startPoint y: 158, endPoint x: 891, endPoint y: 157, distance: 199.5
click at [891, 157] on h5 "After a sensitive PDF was accidentally published through a CloudFront distribut…" at bounding box center [649, 185] width 556 height 84
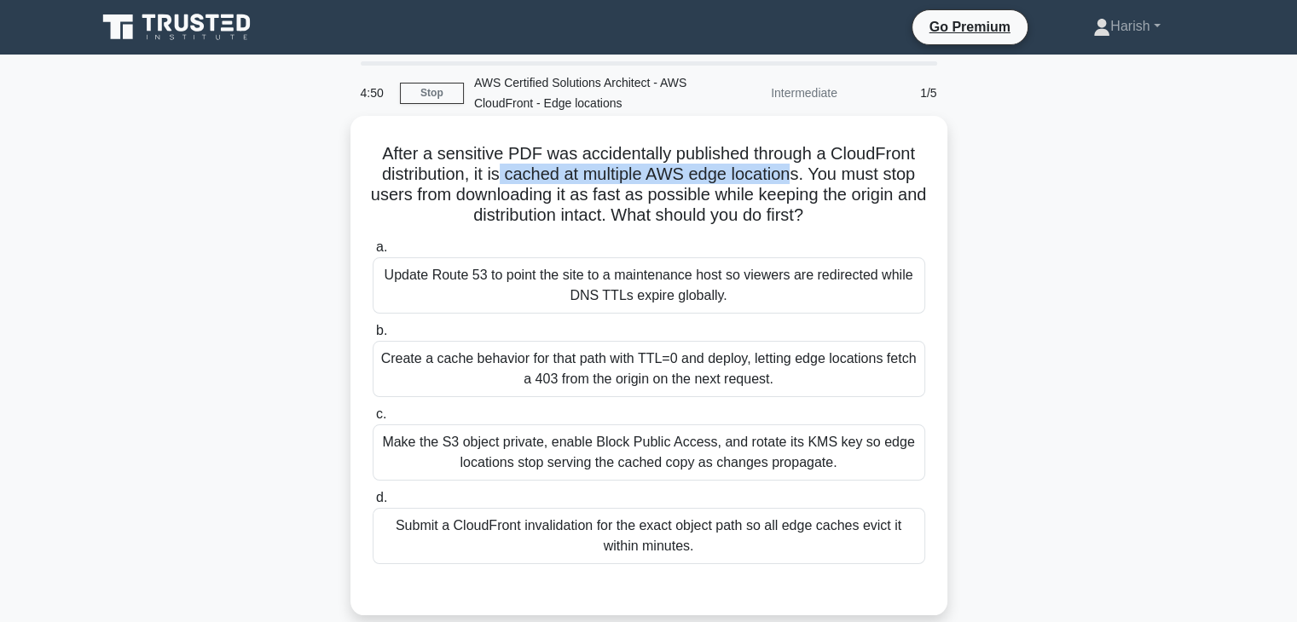
drag, startPoint x: 495, startPoint y: 178, endPoint x: 795, endPoint y: 177, distance: 300.1
click at [795, 177] on h5 "After a sensitive PDF was accidentally published through a CloudFront distribut…" at bounding box center [649, 185] width 556 height 84
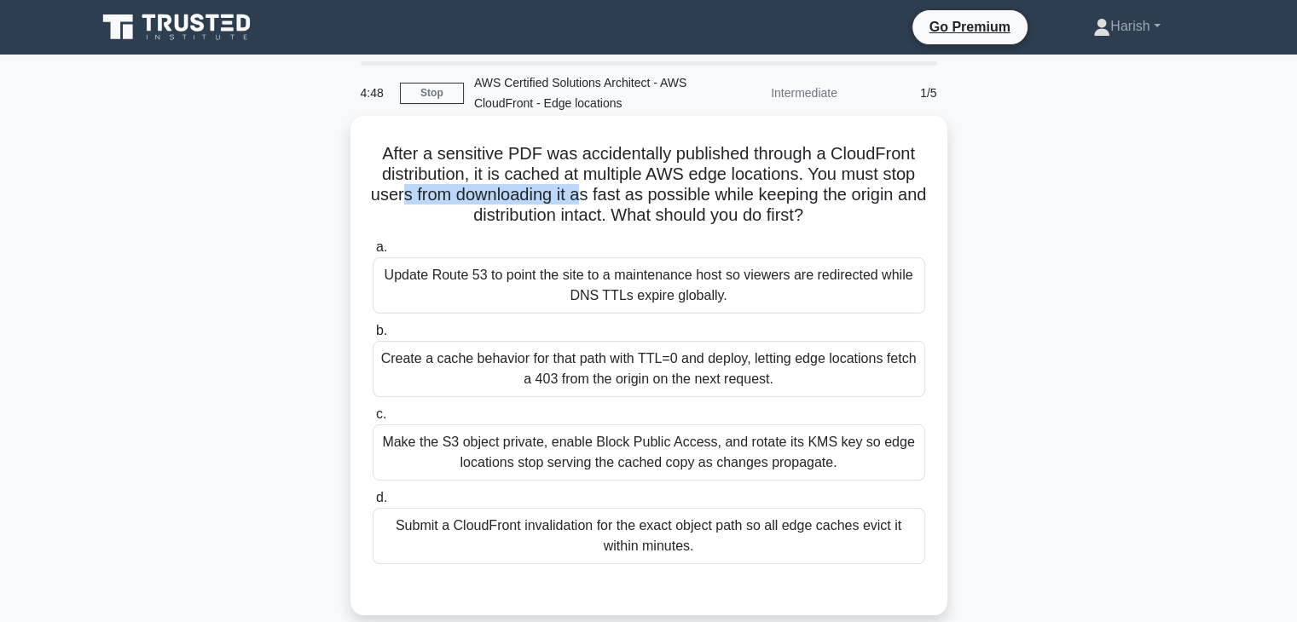
drag, startPoint x: 414, startPoint y: 194, endPoint x: 597, endPoint y: 192, distance: 183.3
click at [597, 192] on h5 "After a sensitive PDF was accidentally published through a CloudFront distribut…" at bounding box center [649, 185] width 556 height 84
drag, startPoint x: 627, startPoint y: 194, endPoint x: 728, endPoint y: 192, distance: 101.5
click at [728, 192] on h5 "After a sensitive PDF was accidentally published through a CloudFront distribut…" at bounding box center [649, 185] width 556 height 84
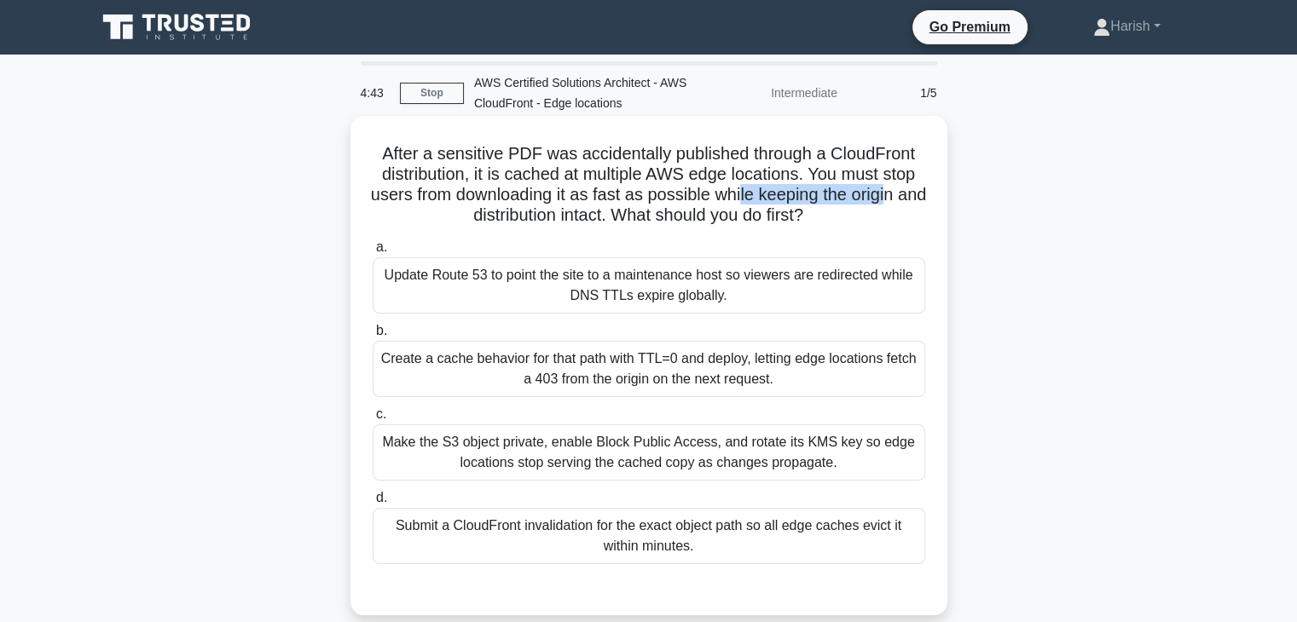
drag, startPoint x: 757, startPoint y: 199, endPoint x: 907, endPoint y: 198, distance: 150.1
click at [907, 198] on h5 "After a sensitive PDF was accidentally published through a CloudFront distribut…" at bounding box center [649, 185] width 556 height 84
drag, startPoint x: 508, startPoint y: 214, endPoint x: 581, endPoint y: 214, distance: 72.5
click at [581, 214] on h5 "After a sensitive PDF was accidentally published through a CloudFront distribut…" at bounding box center [649, 185] width 556 height 84
drag, startPoint x: 640, startPoint y: 217, endPoint x: 822, endPoint y: 219, distance: 181.6
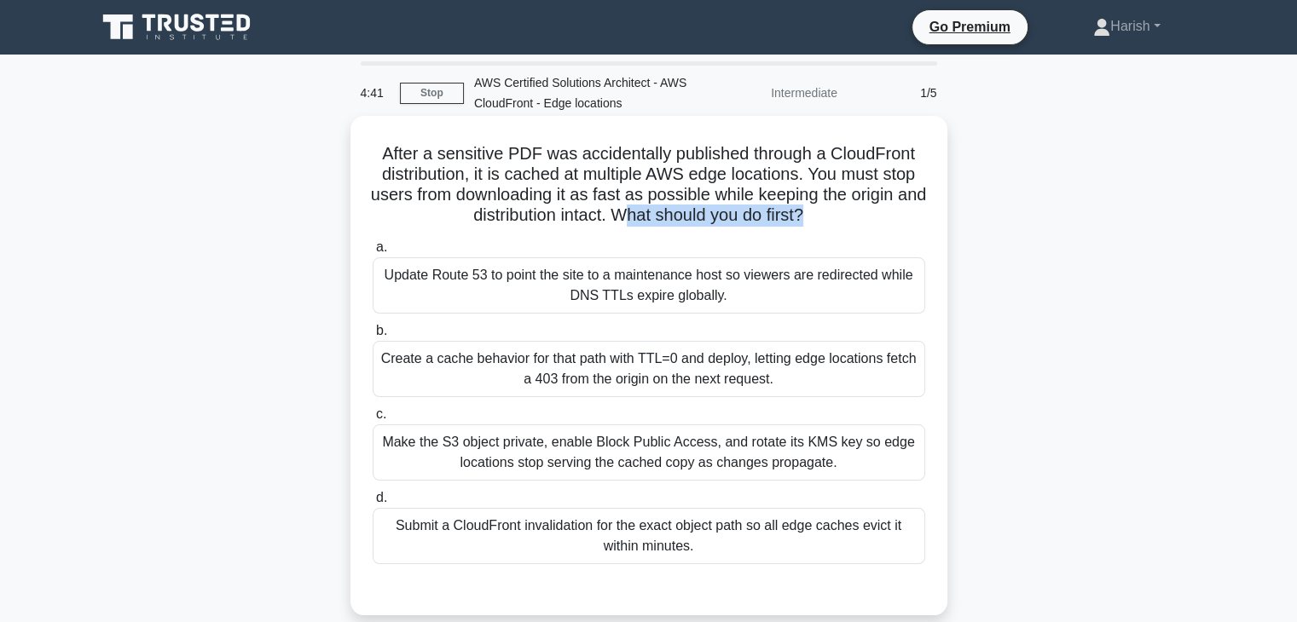
click at [825, 218] on h5 "After a sensitive PDF was accidentally published through a CloudFront distribut…" at bounding box center [649, 185] width 556 height 84
click at [522, 421] on label "c. Make the S3 object private, enable Block Public Access, and rotate its KMS k…" at bounding box center [649, 442] width 553 height 77
click at [373, 420] on input "c. Make the S3 object private, enable Block Public Access, and rotate its KMS k…" at bounding box center [373, 414] width 0 height 11
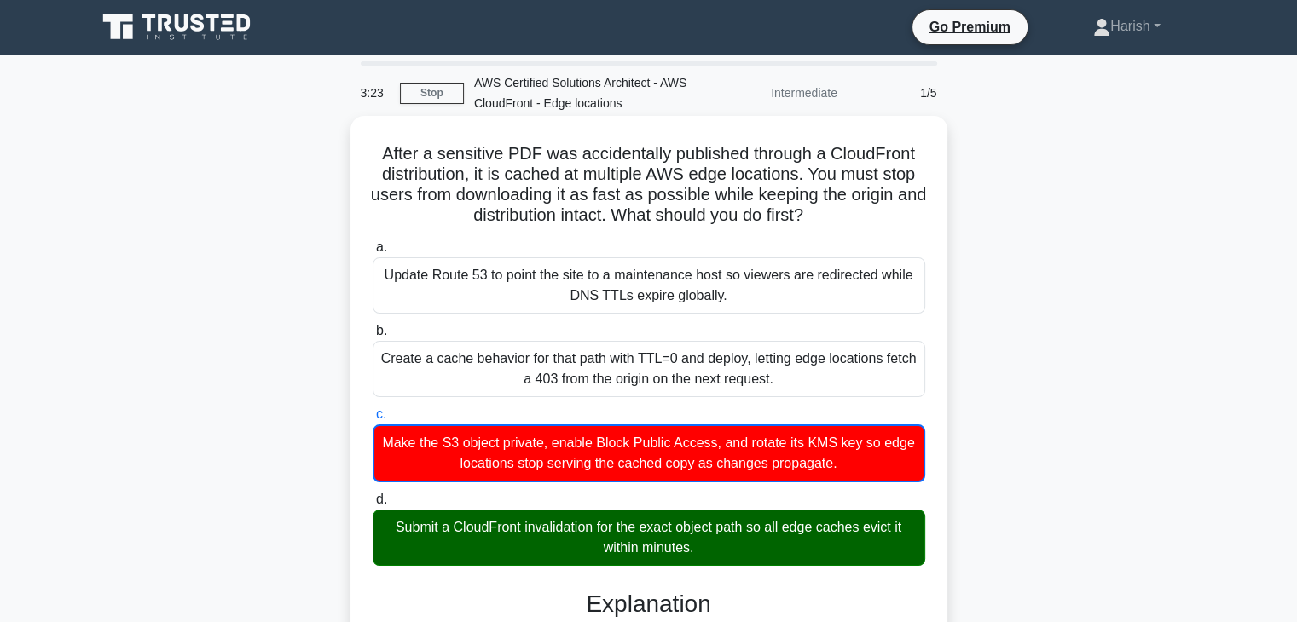
drag, startPoint x: 374, startPoint y: 154, endPoint x: 848, endPoint y: 219, distance: 477.6
click at [848, 219] on h5 "After a sensitive PDF was accidentally published through a CloudFront distribut…" at bounding box center [649, 185] width 556 height 84
copy h5 "After a sensitive PDF was accidentally published through a CloudFront distribut…"
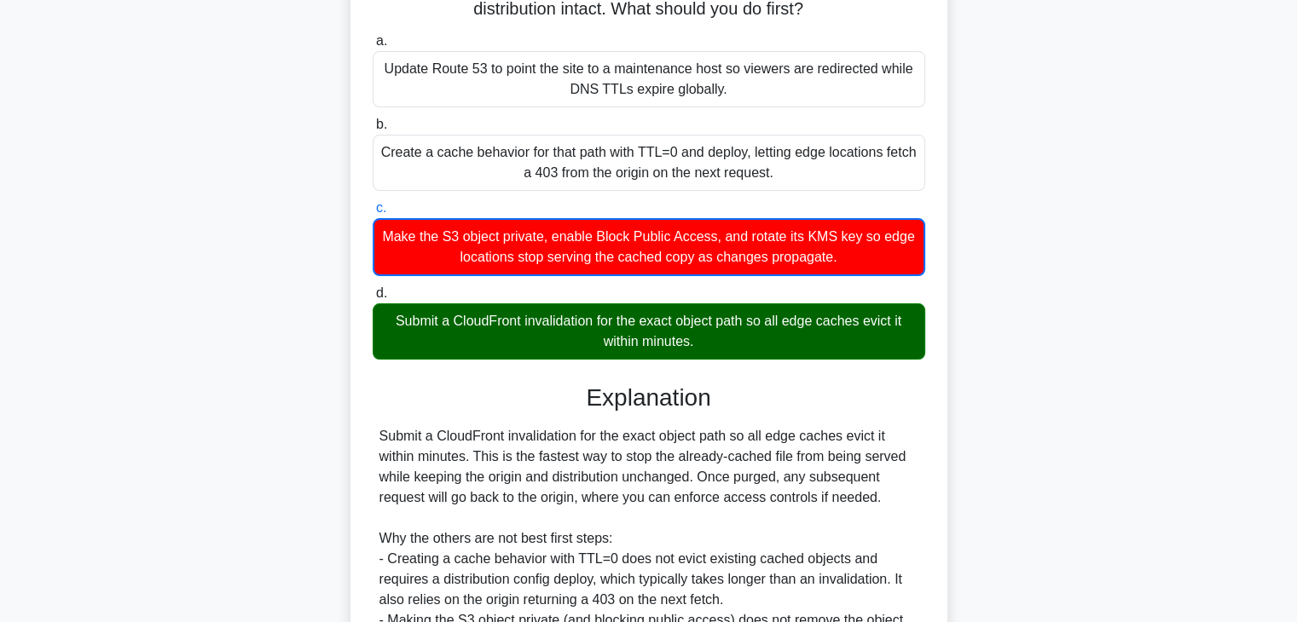
scroll to position [256, 0]
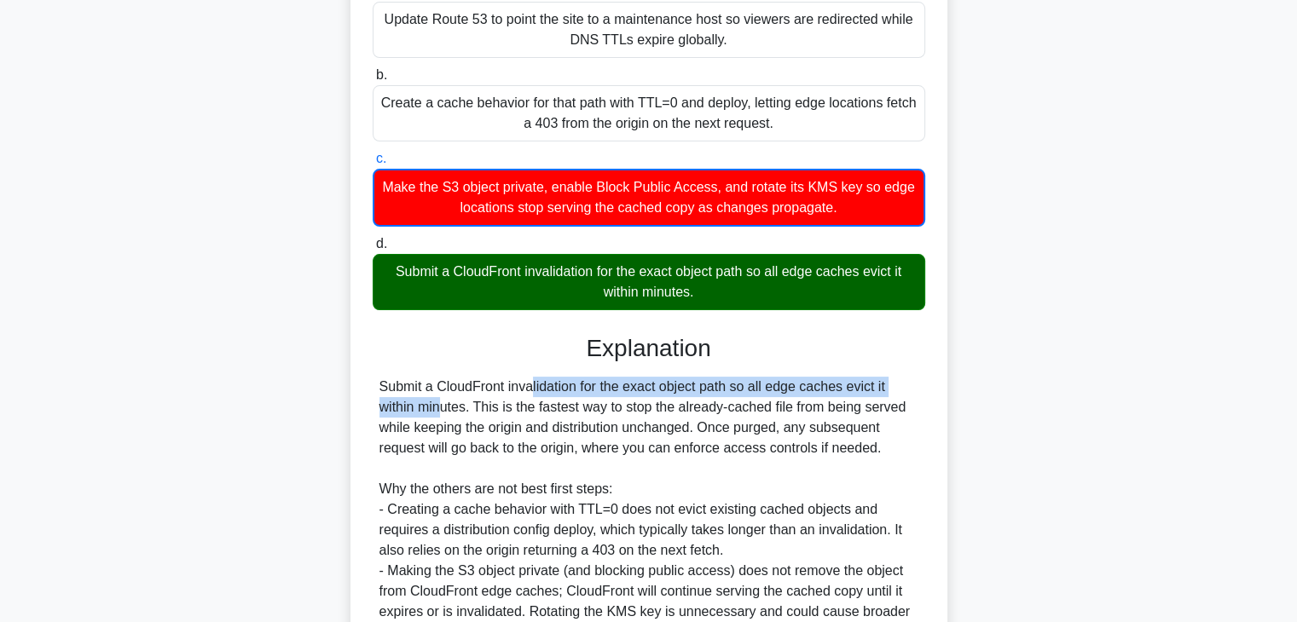
drag, startPoint x: 425, startPoint y: 378, endPoint x: 856, endPoint y: 385, distance: 430.7
click at [859, 385] on div "Submit a CloudFront invalidation for the exact object path so all edge caches e…" at bounding box center [648, 530] width 539 height 307
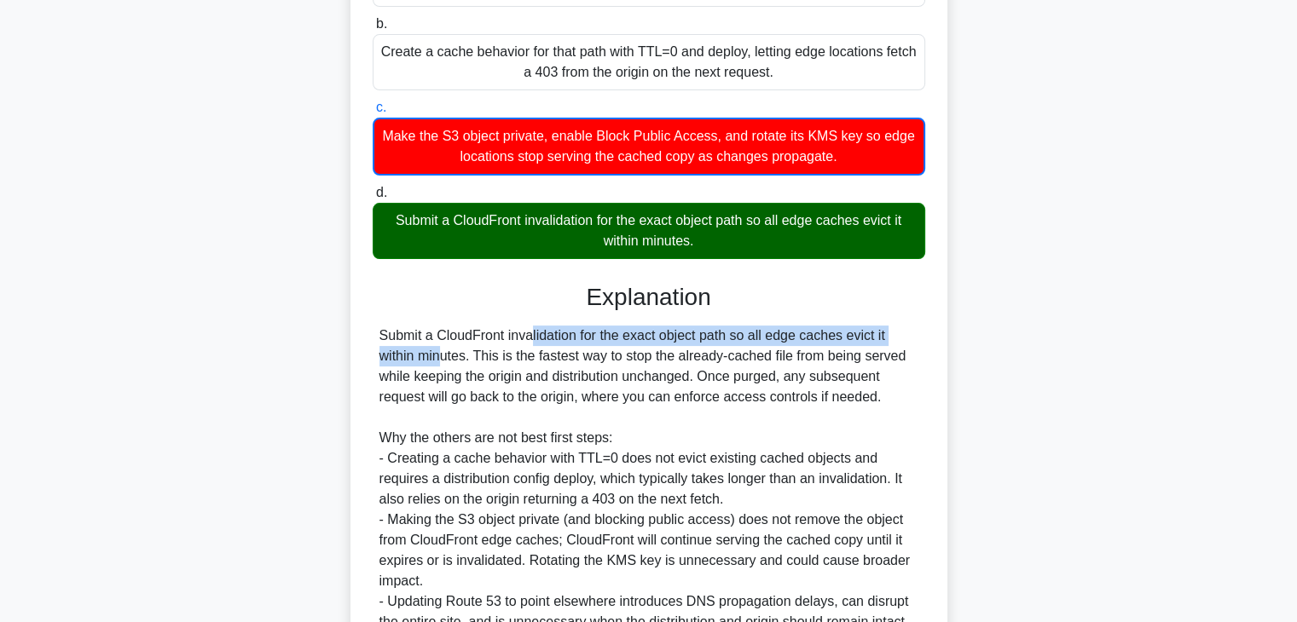
scroll to position [426, 0]
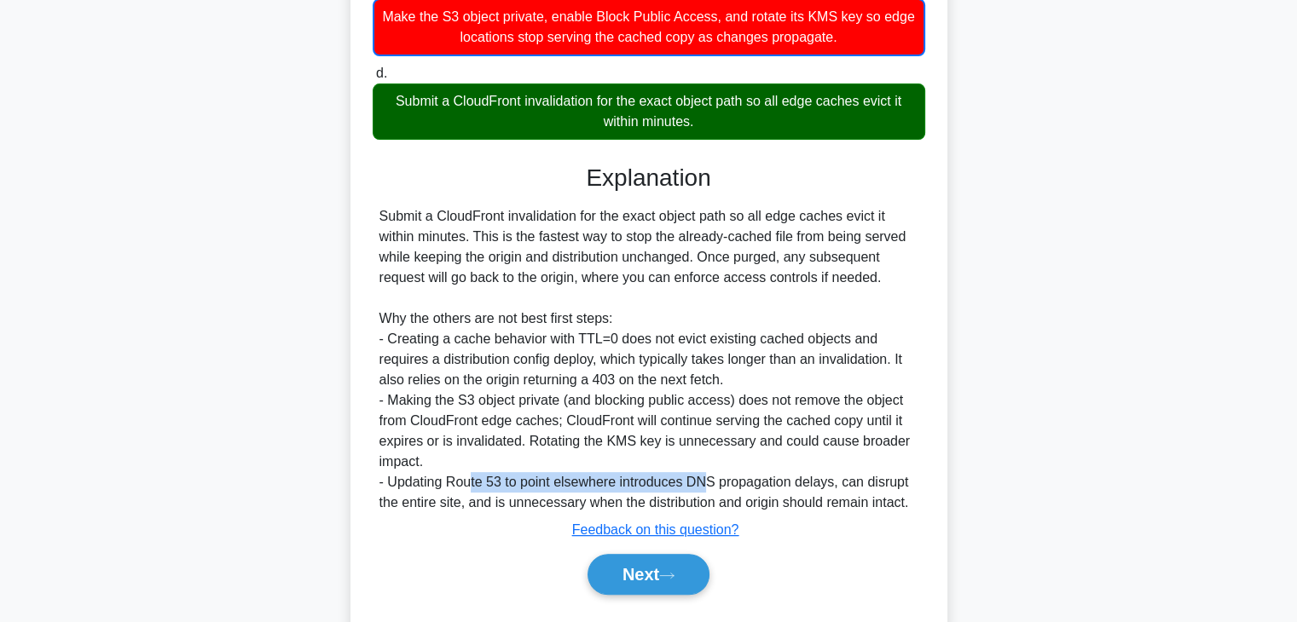
drag, startPoint x: 523, startPoint y: 482, endPoint x: 703, endPoint y: 482, distance: 179.9
click at [703, 482] on div "Submit a CloudFront invalidation for the exact object path so all edge caches e…" at bounding box center [648, 359] width 539 height 307
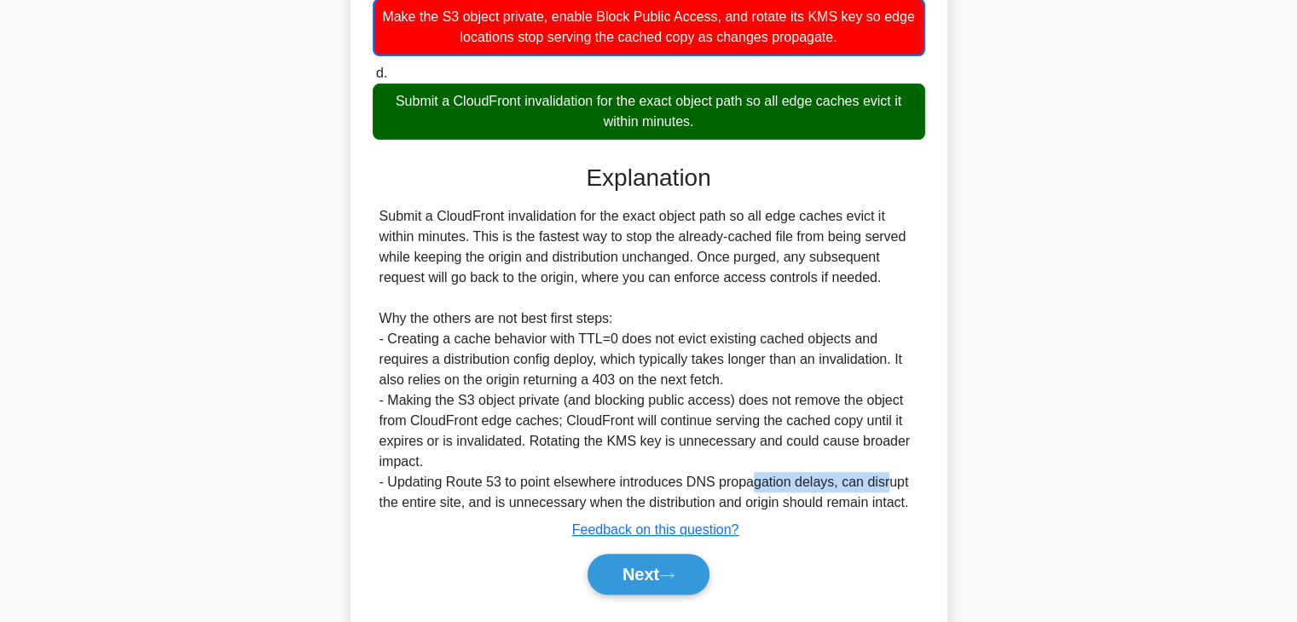
drag, startPoint x: 755, startPoint y: 481, endPoint x: 885, endPoint y: 483, distance: 129.6
click at [885, 483] on div "Submit a CloudFront invalidation for the exact object path so all edge caches e…" at bounding box center [648, 359] width 539 height 307
drag, startPoint x: 416, startPoint y: 509, endPoint x: 490, endPoint y: 509, distance: 74.2
click at [490, 509] on div "Submit a CloudFront invalidation for the exact object path so all edge caches e…" at bounding box center [648, 359] width 539 height 307
drag, startPoint x: 519, startPoint y: 506, endPoint x: 658, endPoint y: 506, distance: 139.0
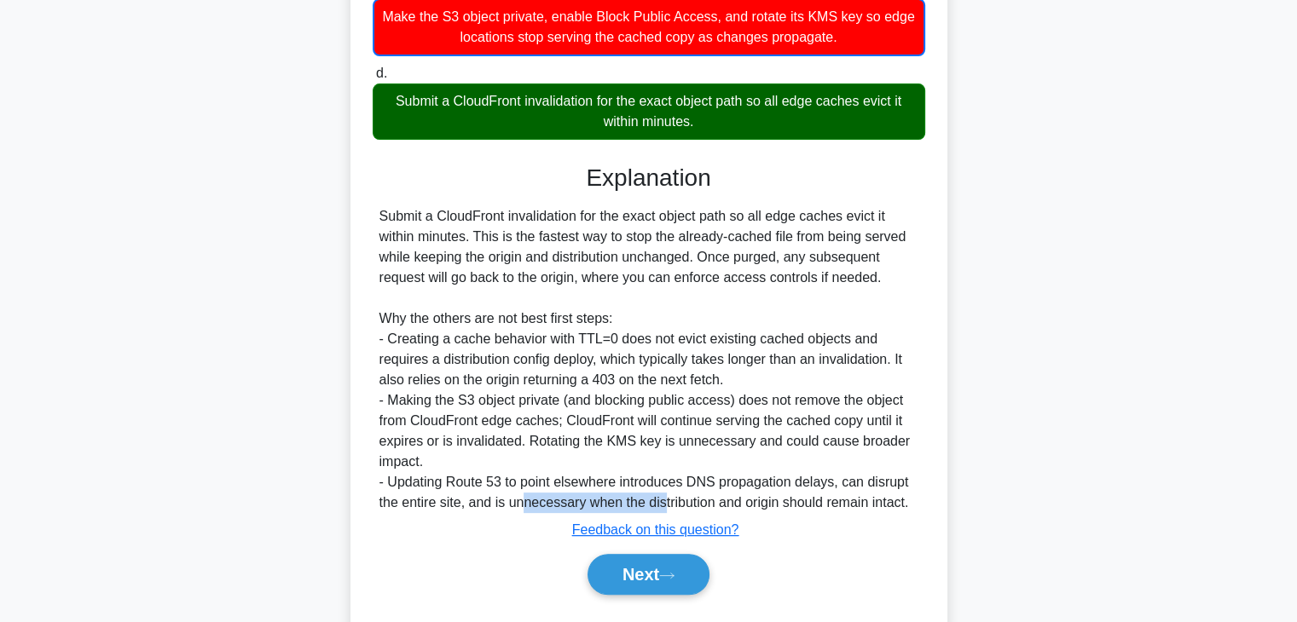
click at [658, 506] on div "Submit a CloudFront invalidation for the exact object path so all edge caches e…" at bounding box center [648, 359] width 539 height 307
drag, startPoint x: 721, startPoint y: 505, endPoint x: 829, endPoint y: 511, distance: 107.6
click at [829, 511] on div "Submit a CloudFront invalidation for the exact object path so all edge caches e…" at bounding box center [648, 359] width 539 height 307
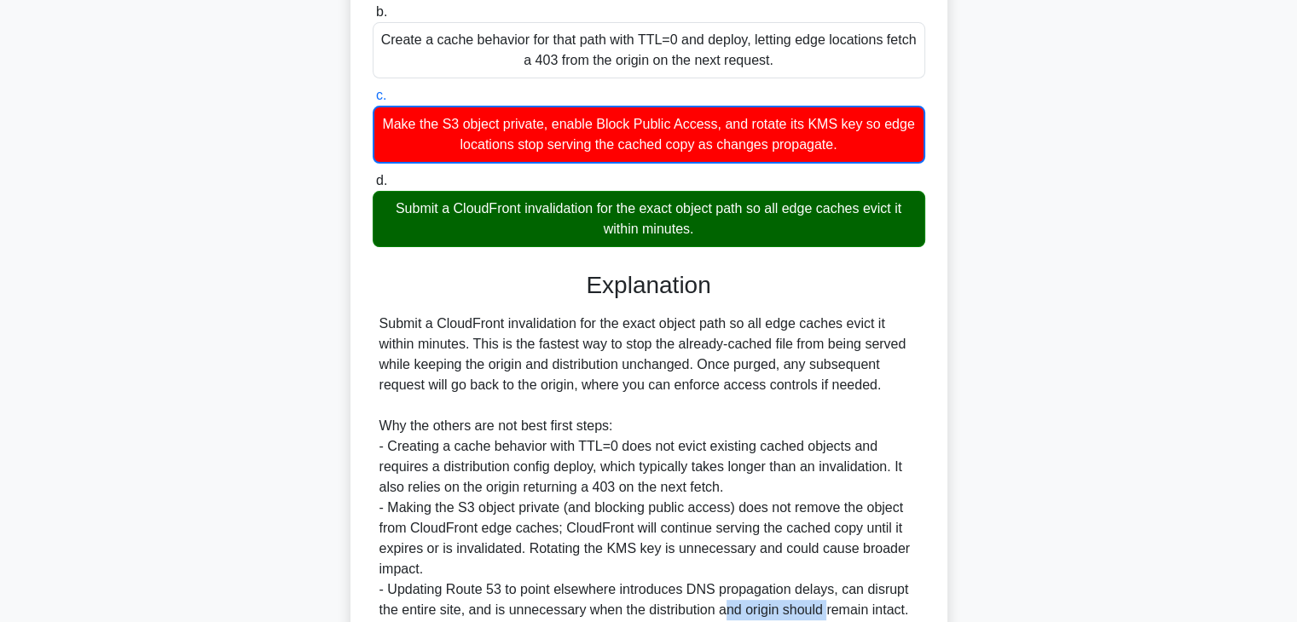
scroll to position [0, 0]
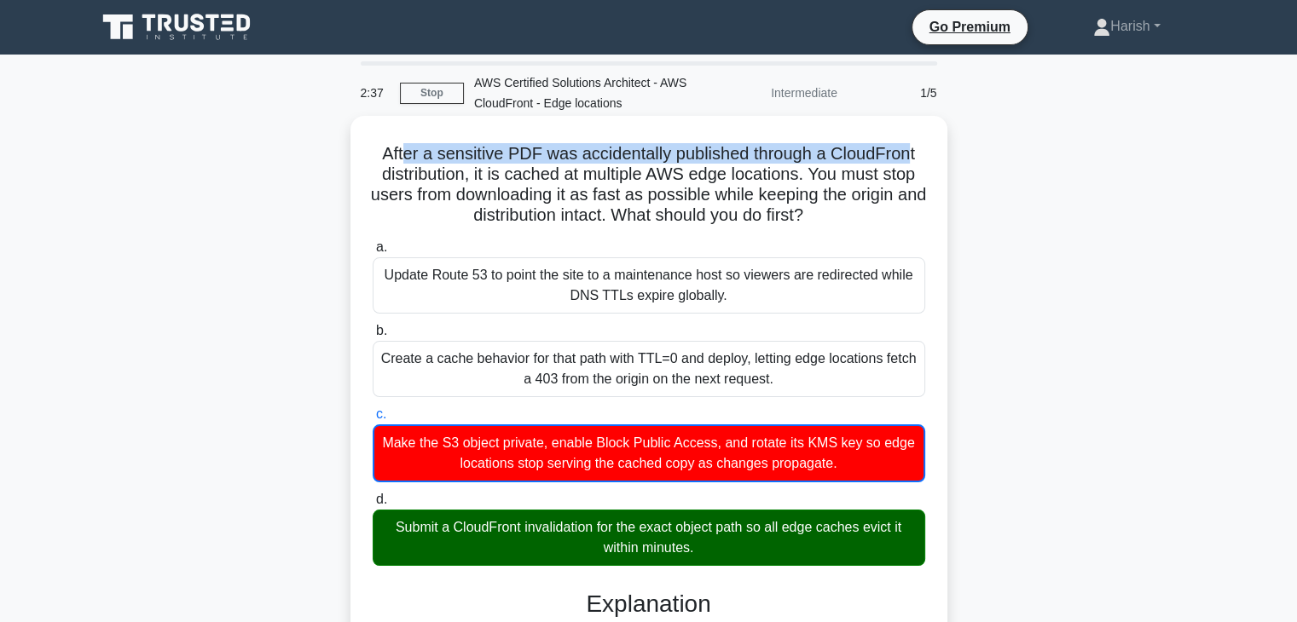
drag, startPoint x: 399, startPoint y: 154, endPoint x: 914, endPoint y: 158, distance: 515.0
click at [914, 158] on h5 "After a sensitive PDF was accidentally published through a CloudFront distribut…" at bounding box center [649, 185] width 556 height 84
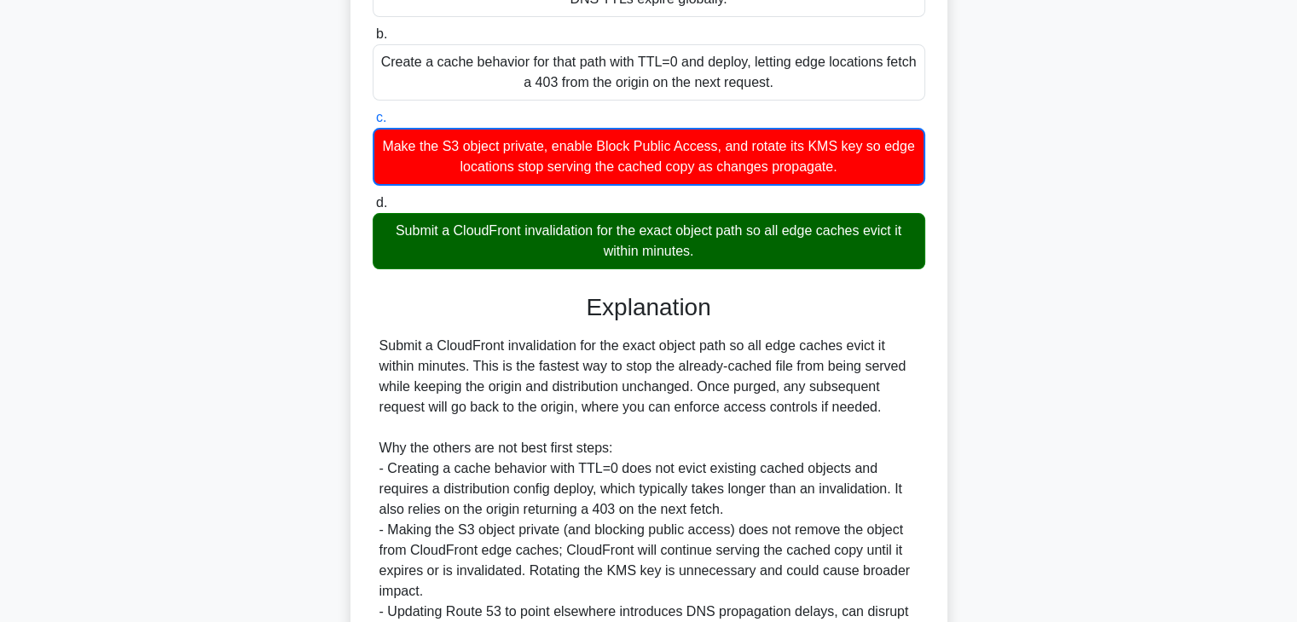
scroll to position [300, 0]
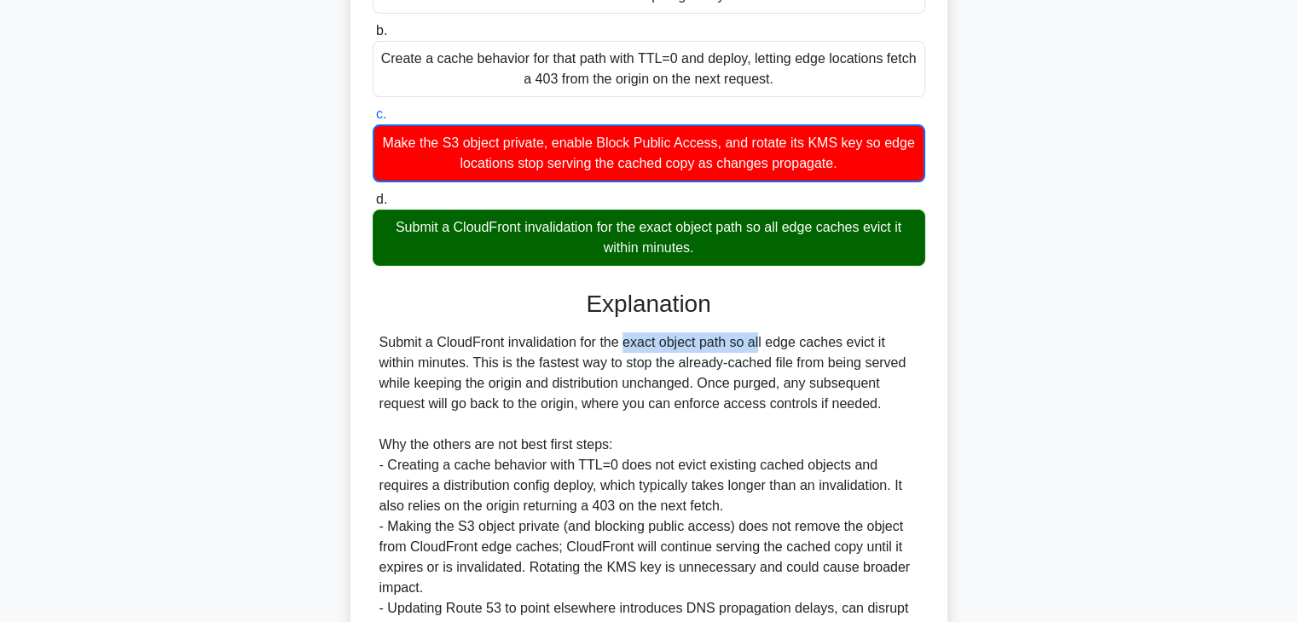
drag, startPoint x: 529, startPoint y: 345, endPoint x: 661, endPoint y: 345, distance: 132.2
click at [661, 345] on div "Submit a CloudFront invalidation for the exact object path so all edge caches e…" at bounding box center [648, 486] width 539 height 307
drag, startPoint x: 443, startPoint y: 351, endPoint x: 494, endPoint y: 350, distance: 51.2
click at [443, 351] on div "Submit a CloudFront invalidation for the exact object path so all edge caches e…" at bounding box center [648, 486] width 539 height 307
drag, startPoint x: 656, startPoint y: 338, endPoint x: 733, endPoint y: 344, distance: 77.8
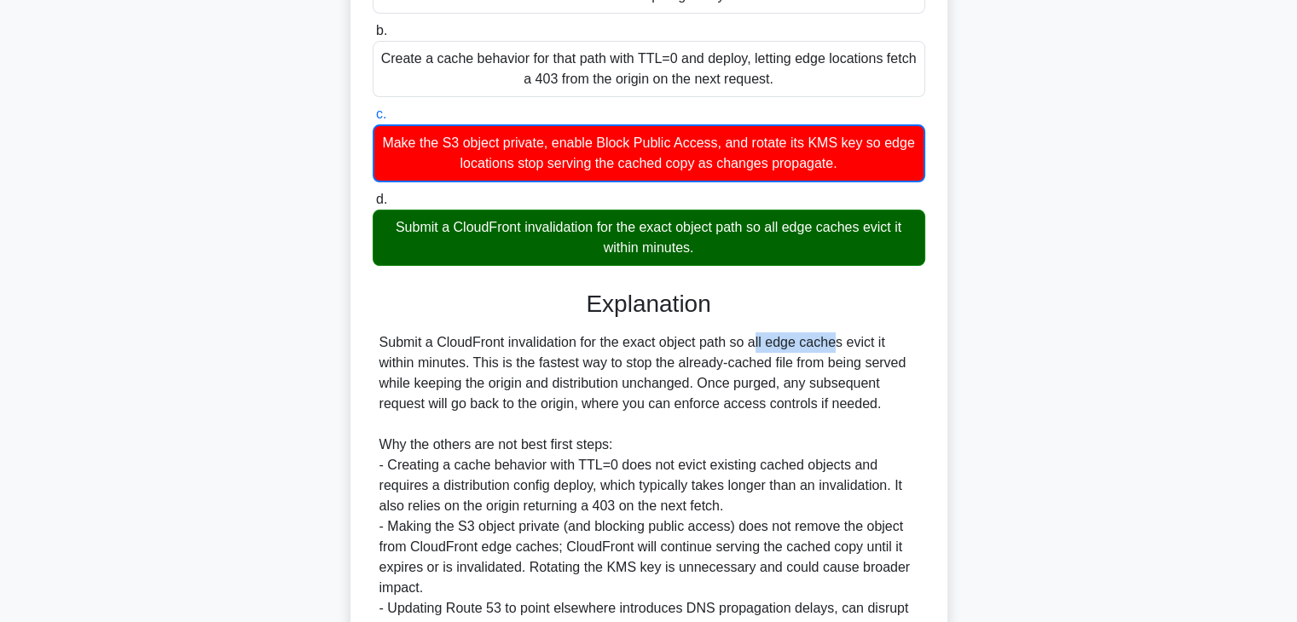
click at [733, 344] on div "Submit a CloudFront invalidation for the exact object path so all edge caches e…" at bounding box center [648, 486] width 539 height 307
drag, startPoint x: 615, startPoint y: 344, endPoint x: 725, endPoint y: 345, distance: 110.0
click at [725, 345] on div "Submit a CloudFront invalidation for the exact object path so all edge caches e…" at bounding box center [648, 486] width 539 height 307
drag, startPoint x: 767, startPoint y: 344, endPoint x: 876, endPoint y: 344, distance: 109.1
click at [876, 344] on div "Submit a CloudFront invalidation for the exact object path so all edge caches e…" at bounding box center [648, 486] width 539 height 307
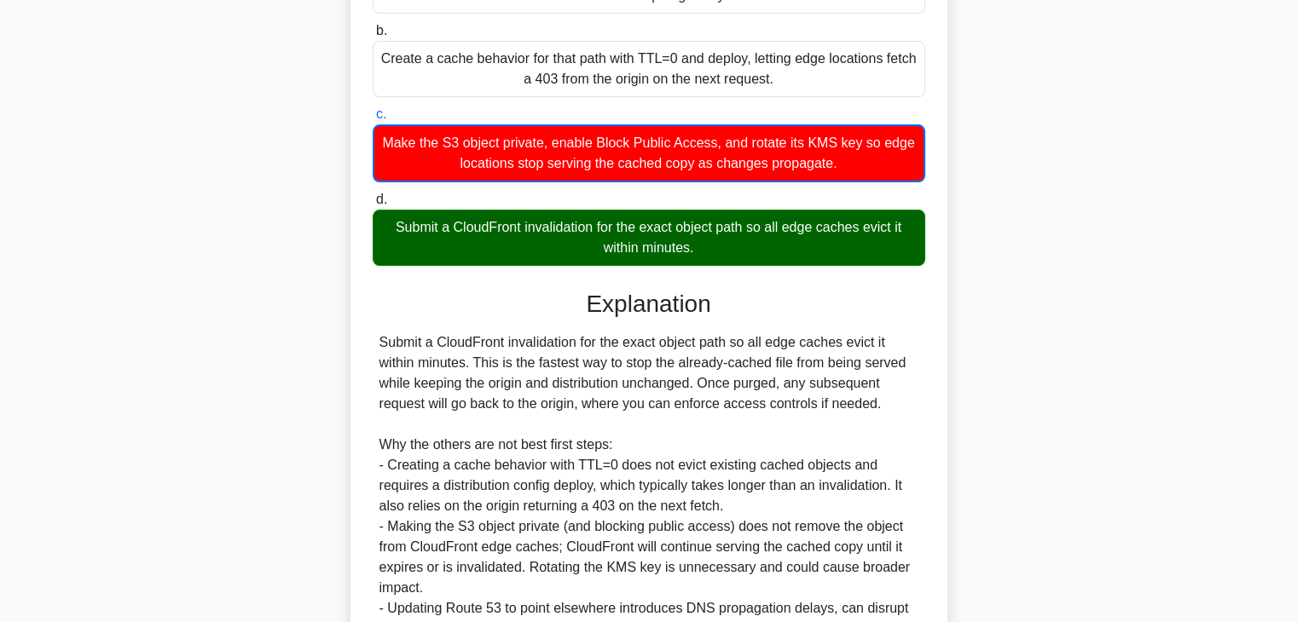
click at [715, 352] on div "Submit a CloudFront invalidation for the exact object path so all edge caches e…" at bounding box center [648, 486] width 539 height 307
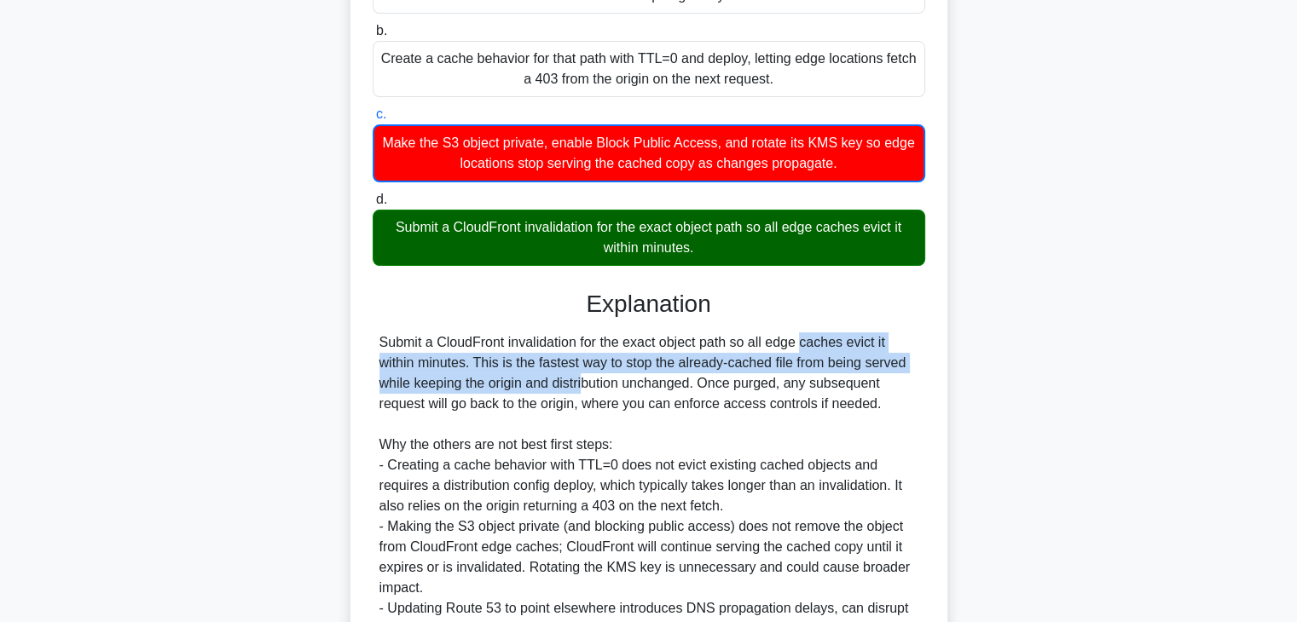
drag, startPoint x: 703, startPoint y: 345, endPoint x: 489, endPoint y: 375, distance: 215.2
click at [489, 375] on div "Submit a CloudFront invalidation for the exact object path so all edge caches e…" at bounding box center [648, 486] width 539 height 307
click at [513, 366] on div "Submit a CloudFront invalidation for the exact object path so all edge caches e…" at bounding box center [648, 486] width 539 height 307
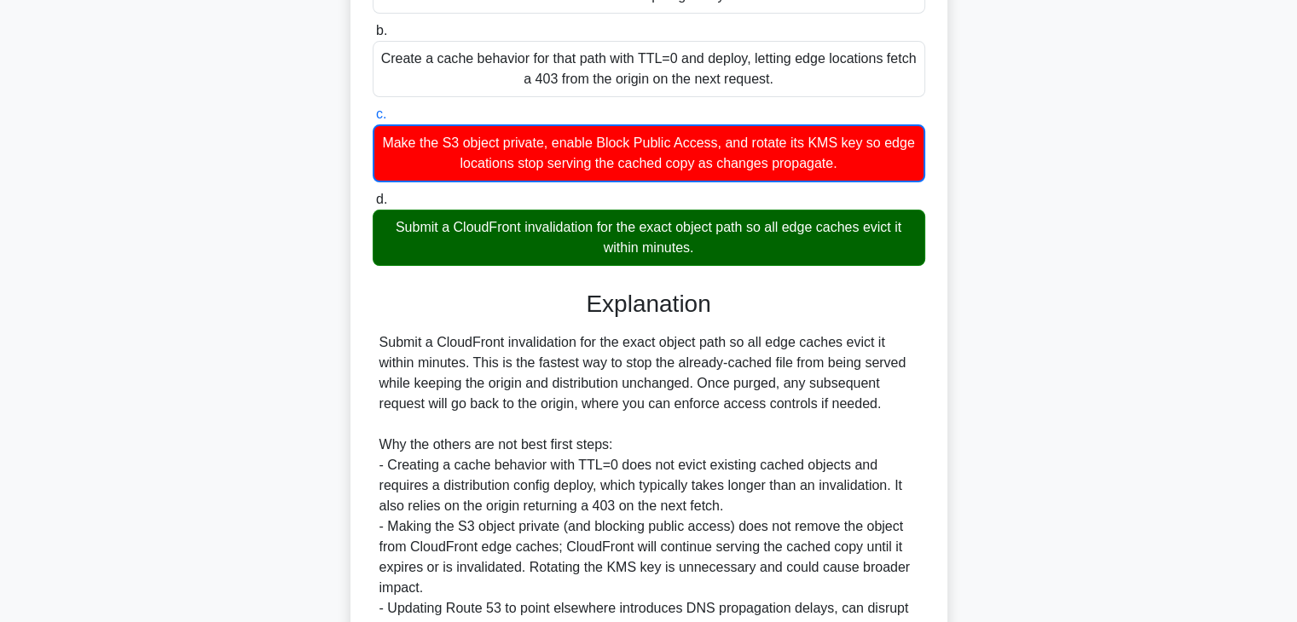
drag, startPoint x: 501, startPoint y: 385, endPoint x: 495, endPoint y: 376, distance: 11.1
click at [501, 385] on div "Submit a CloudFront invalidation for the exact object path so all edge caches e…" at bounding box center [648, 486] width 539 height 307
drag, startPoint x: 483, startPoint y: 362, endPoint x: 838, endPoint y: 365, distance: 355.6
click at [838, 365] on div "Submit a CloudFront invalidation for the exact object path so all edge caches e…" at bounding box center [648, 486] width 539 height 307
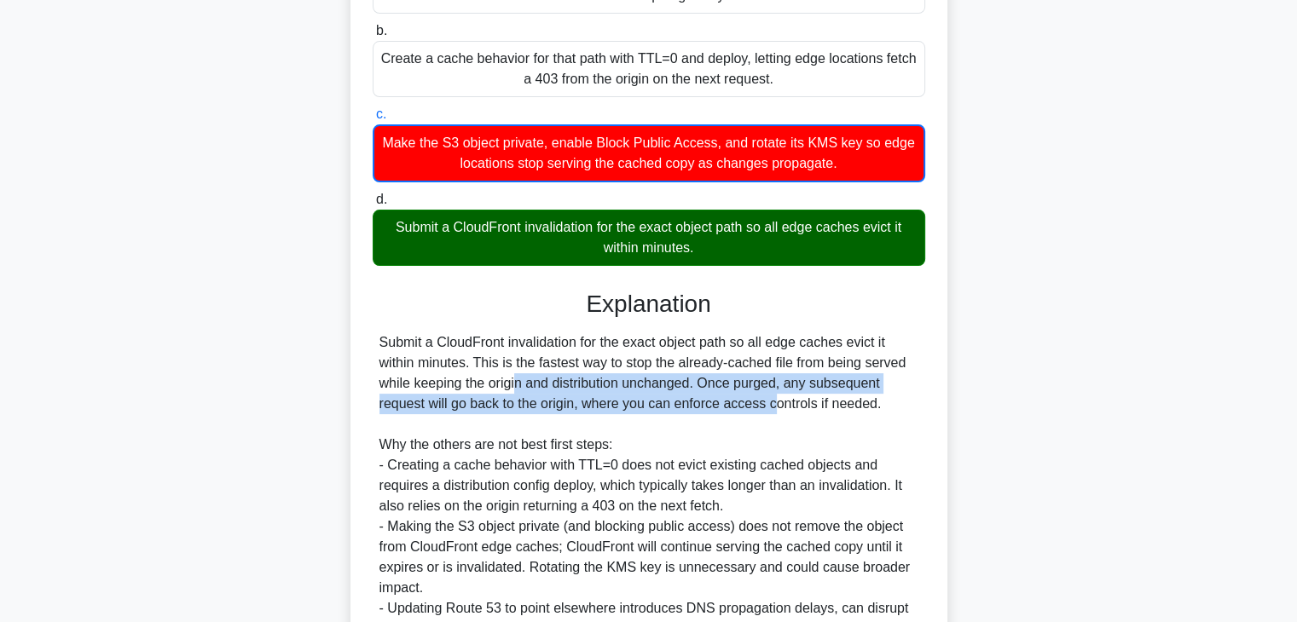
drag, startPoint x: 430, startPoint y: 386, endPoint x: 670, endPoint y: 395, distance: 240.6
click at [670, 395] on div "Submit a CloudFront invalidation for the exact object path so all edge caches e…" at bounding box center [648, 486] width 539 height 307
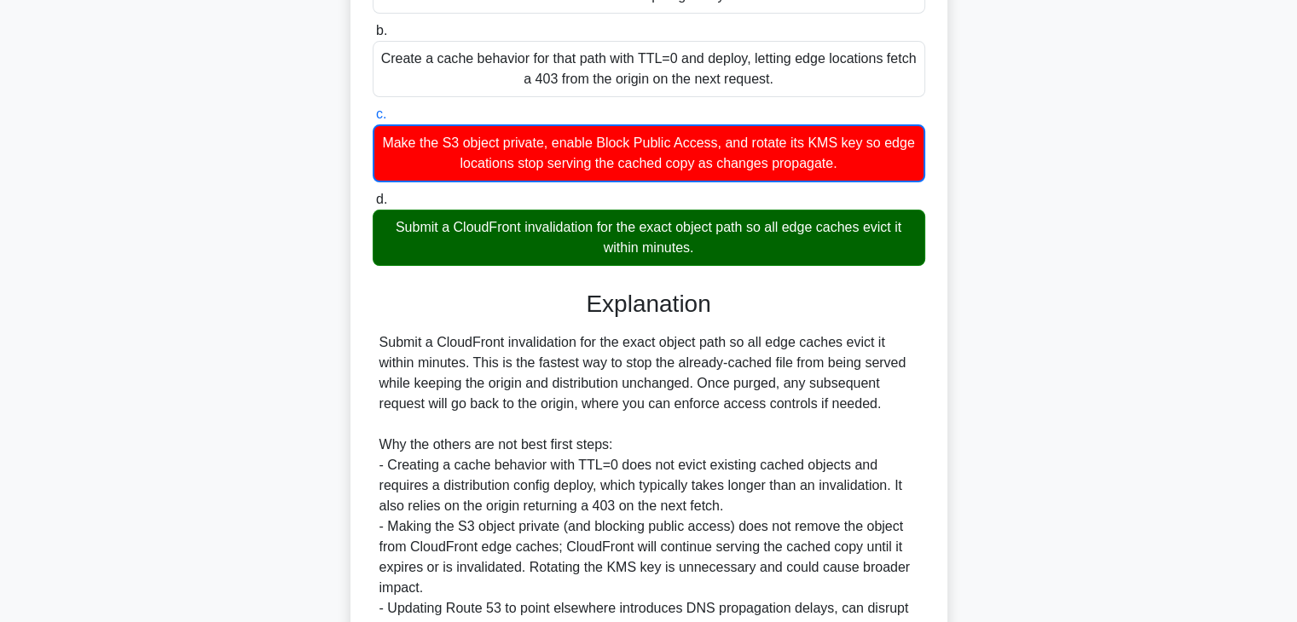
click at [754, 395] on div "Submit a CloudFront invalidation for the exact object path so all edge caches e…" at bounding box center [648, 486] width 539 height 307
drag, startPoint x: 531, startPoint y: 408, endPoint x: 599, endPoint y: 408, distance: 67.4
click at [599, 408] on div "Submit a CloudFront invalidation for the exact object path so all edge caches e…" at bounding box center [648, 486] width 539 height 307
drag, startPoint x: 650, startPoint y: 406, endPoint x: 750, endPoint y: 406, distance: 100.6
click at [750, 406] on div "Submit a CloudFront invalidation for the exact object path so all edge caches e…" at bounding box center [648, 486] width 539 height 307
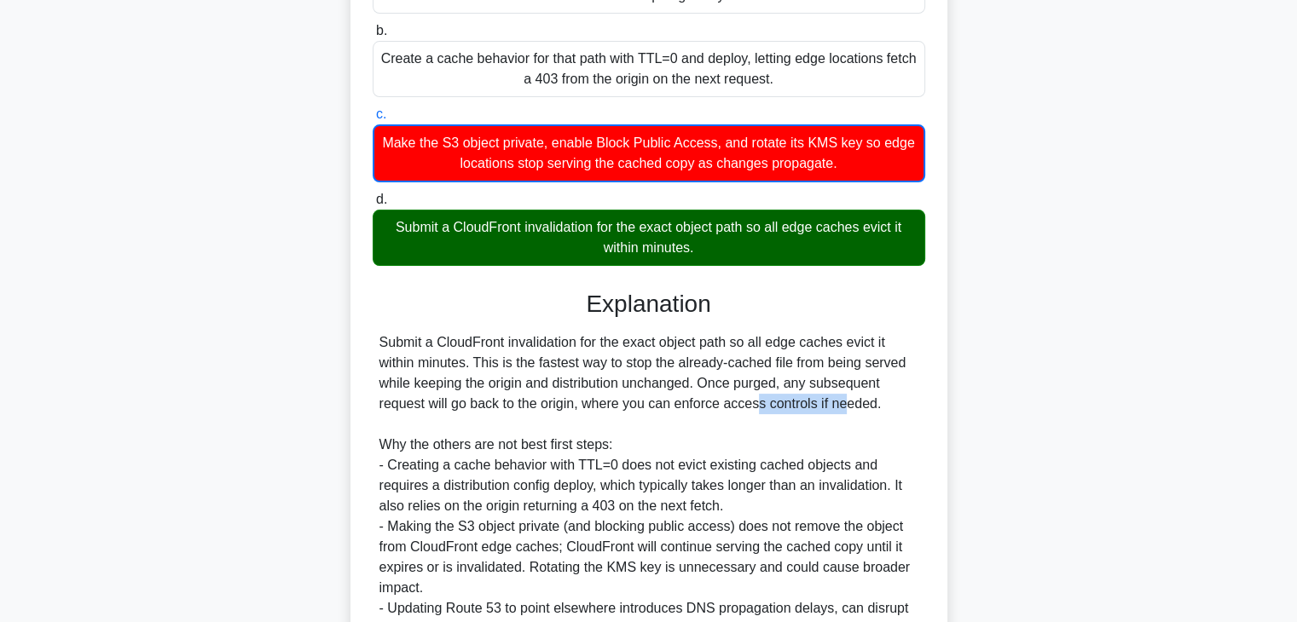
drag, startPoint x: 786, startPoint y: 407, endPoint x: 881, endPoint y: 407, distance: 94.6
click at [881, 407] on div "Submit a CloudFront invalidation for the exact object path so all edge caches e…" at bounding box center [648, 486] width 539 height 307
click at [738, 413] on div "Submit a CloudFront invalidation for the exact object path so all edge caches e…" at bounding box center [648, 486] width 539 height 307
drag, startPoint x: 615, startPoint y: 410, endPoint x: 821, endPoint y: 420, distance: 206.6
click at [821, 420] on div "Submit a CloudFront invalidation for the exact object path so all edge caches e…" at bounding box center [648, 486] width 539 height 307
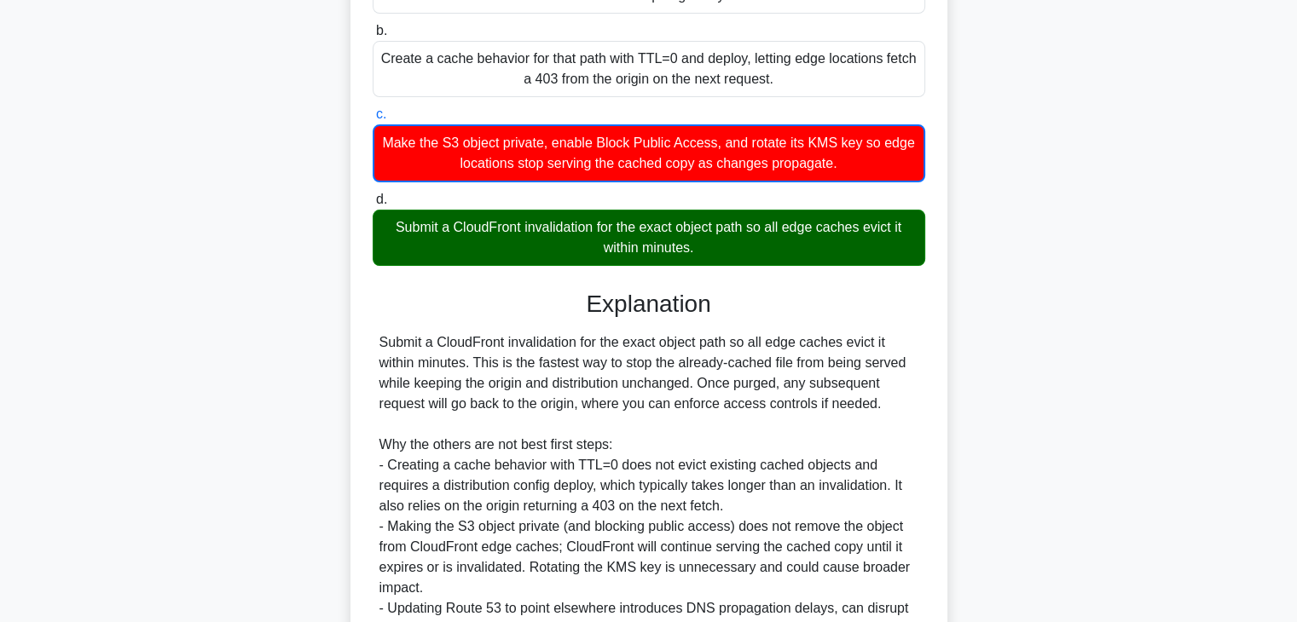
click at [537, 385] on div "Submit a CloudFront invalidation for the exact object path so all edge caches e…" at bounding box center [648, 486] width 539 height 307
drag, startPoint x: 437, startPoint y: 341, endPoint x: 575, endPoint y: 345, distance: 137.3
click at [575, 345] on div "Submit a CloudFront invalidation for the exact object path so all edge caches e…" at bounding box center [648, 486] width 539 height 307
copy div "CloudFront invalidation"
click at [462, 349] on div "Submit a CloudFront invalidation for the exact object path so all edge caches e…" at bounding box center [648, 486] width 539 height 307
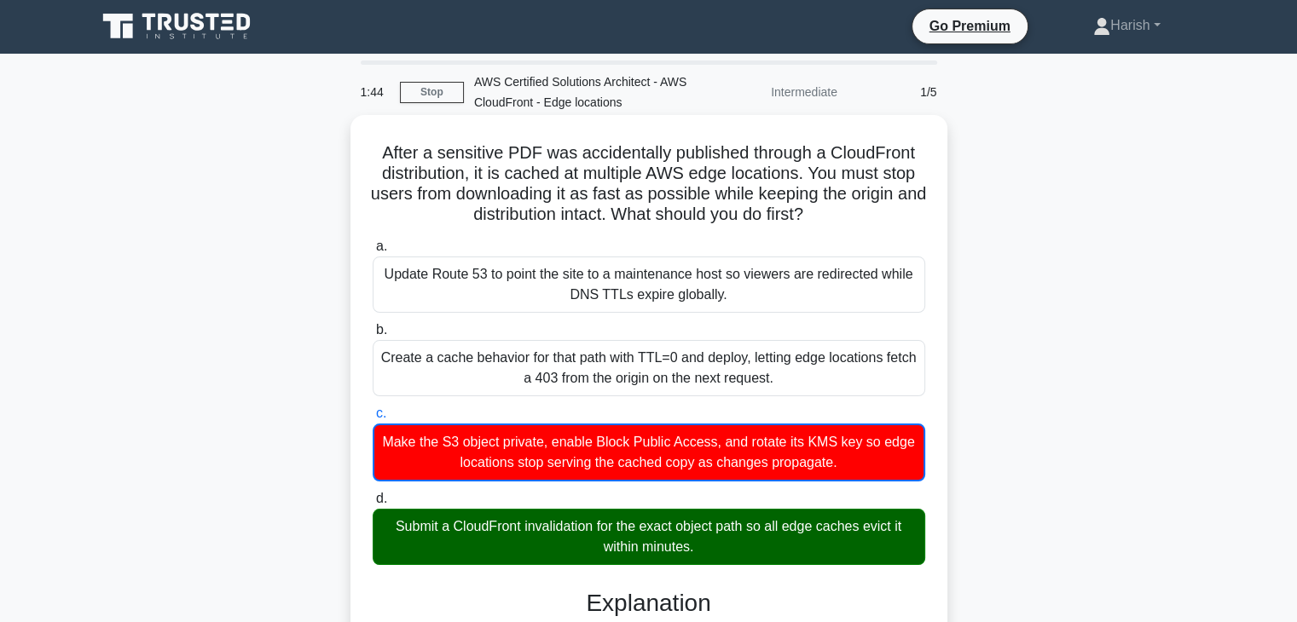
scroll to position [0, 0]
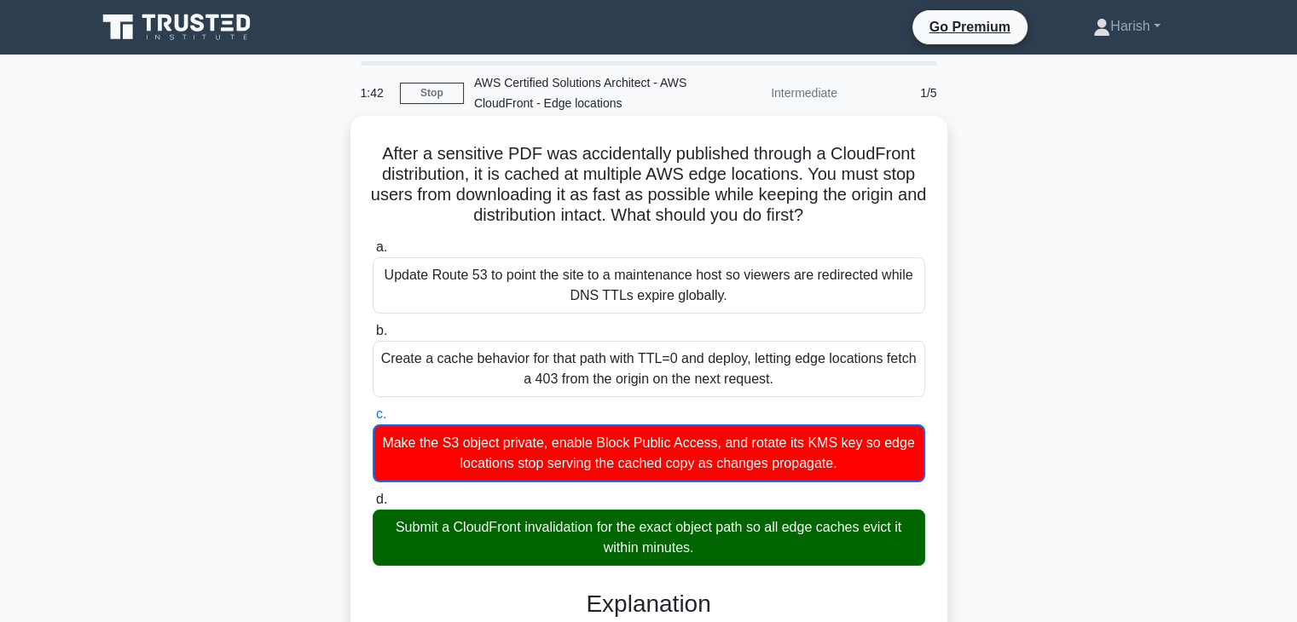
drag, startPoint x: 382, startPoint y: 151, endPoint x: 842, endPoint y: 223, distance: 466.0
click at [842, 223] on h5 "After a sensitive PDF was accidentally published through a CloudFront distribut…" at bounding box center [649, 185] width 556 height 84
copy h5 "After a sensitive PDF was accidentally published through a CloudFront distribut…"
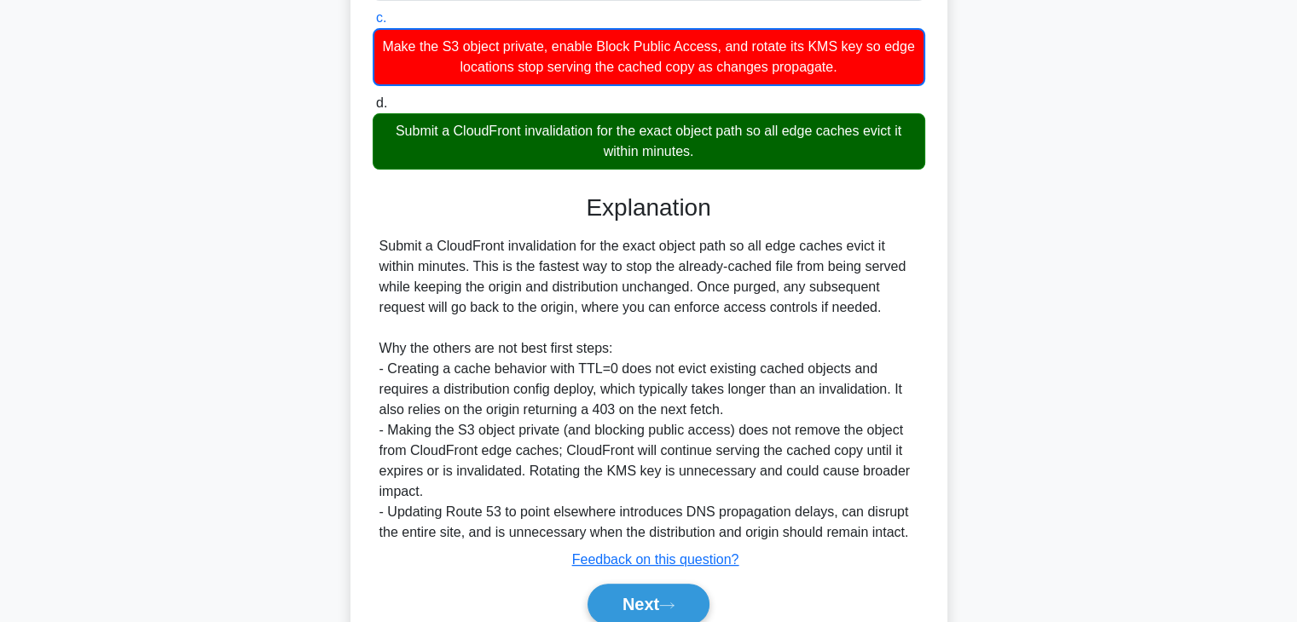
scroll to position [385, 0]
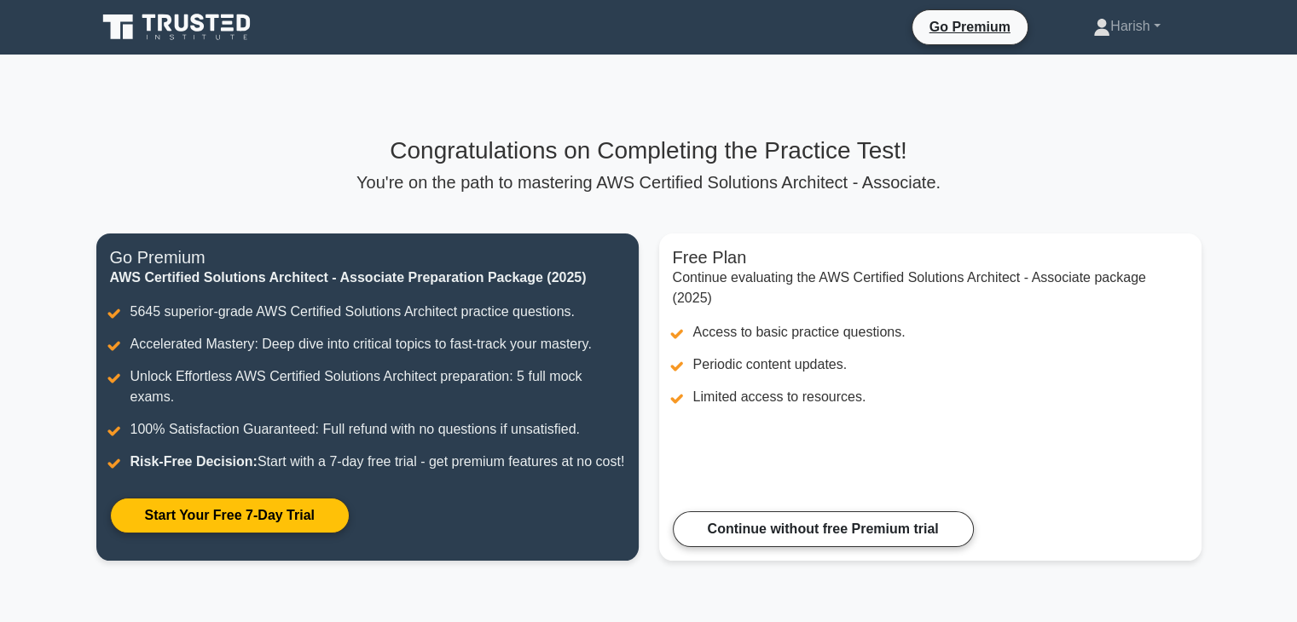
click at [178, 28] on icon at bounding box center [182, 22] width 14 height 17
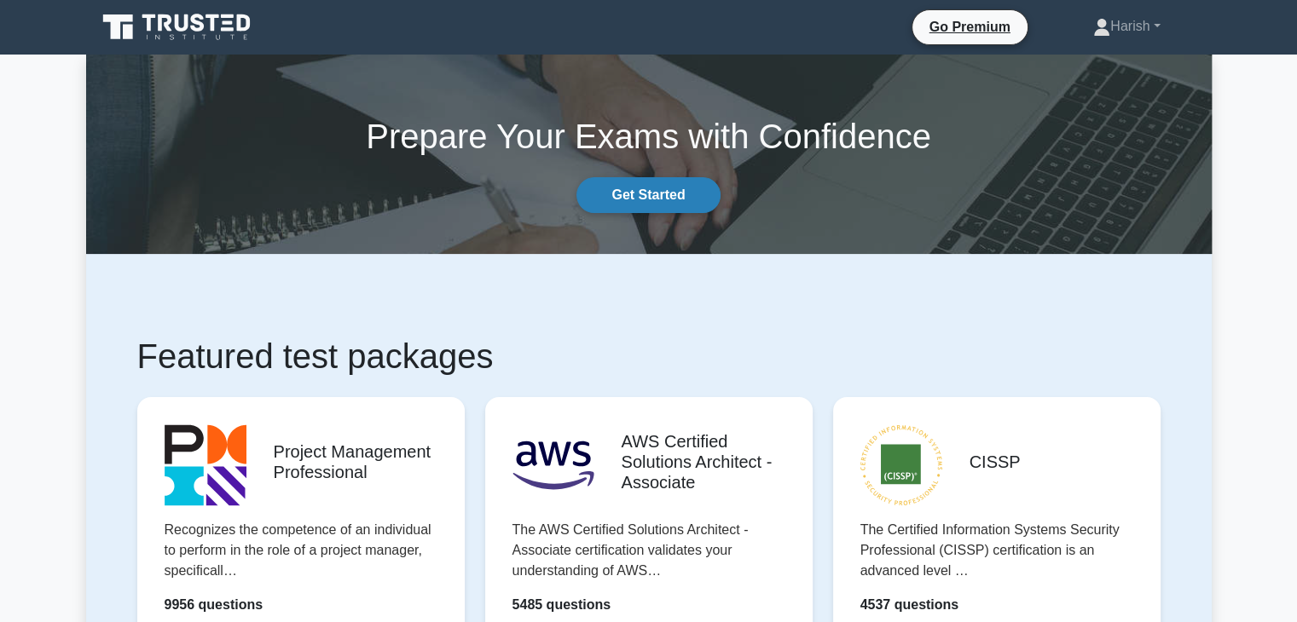
click at [632, 196] on link "Get Started" at bounding box center [647, 195] width 143 height 36
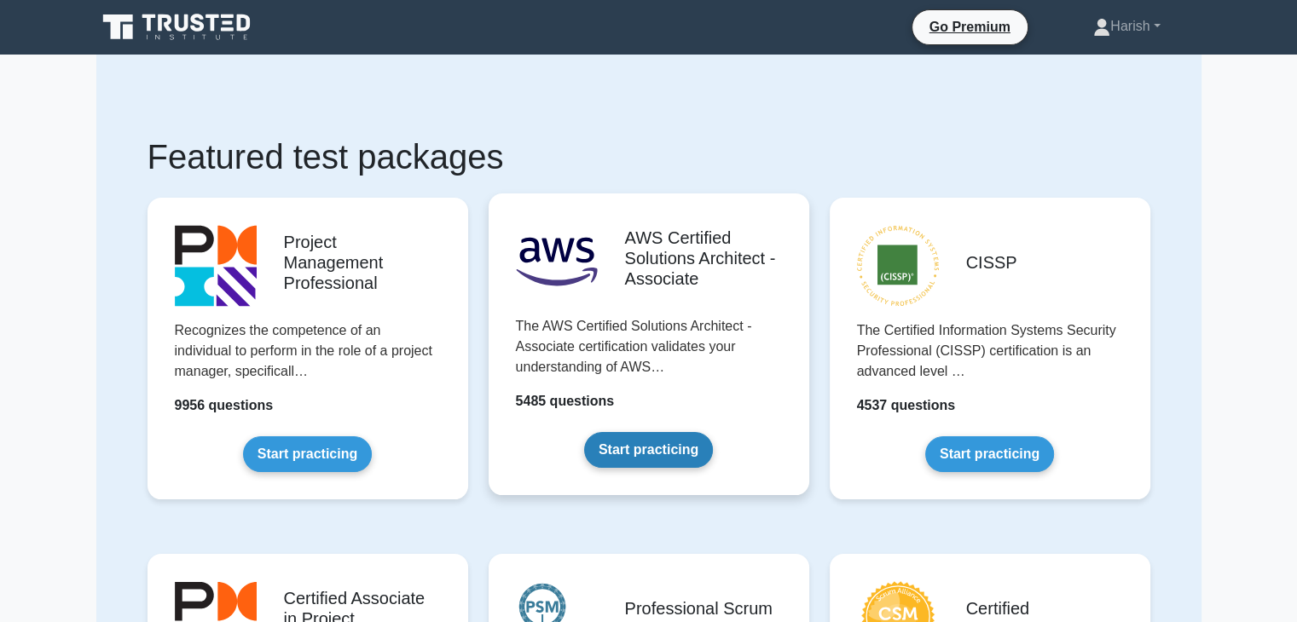
click at [652, 432] on link "Start practicing" at bounding box center [648, 450] width 129 height 36
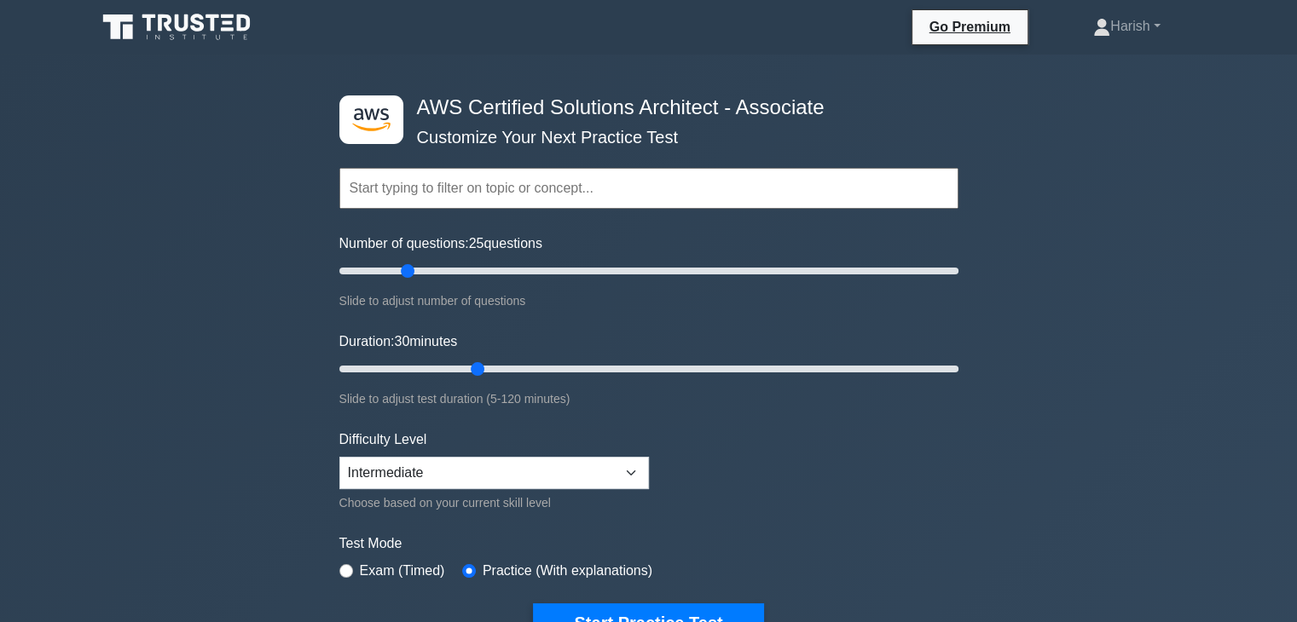
drag, startPoint x: 484, startPoint y: 142, endPoint x: 664, endPoint y: 146, distance: 179.9
click at [664, 146] on div "Topics Amazon EC2 Amazon S3 Amazon VPC AWS Identity and Access Management (IAM)…" at bounding box center [648, 164] width 619 height 97
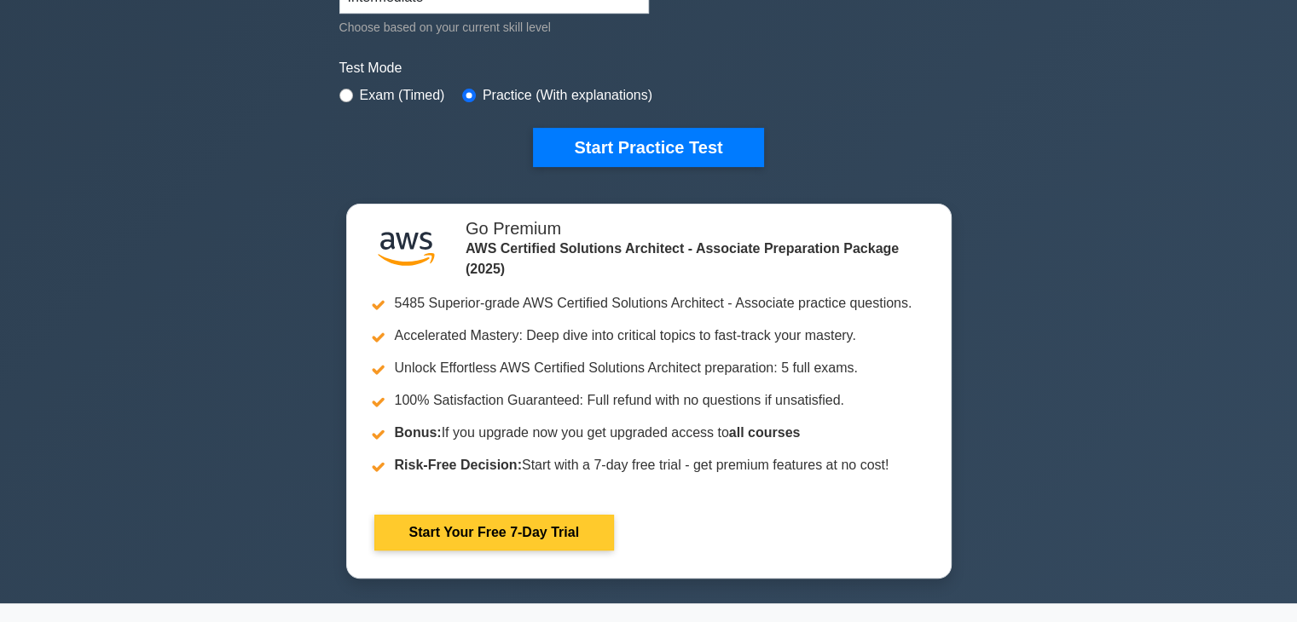
scroll to position [512, 0]
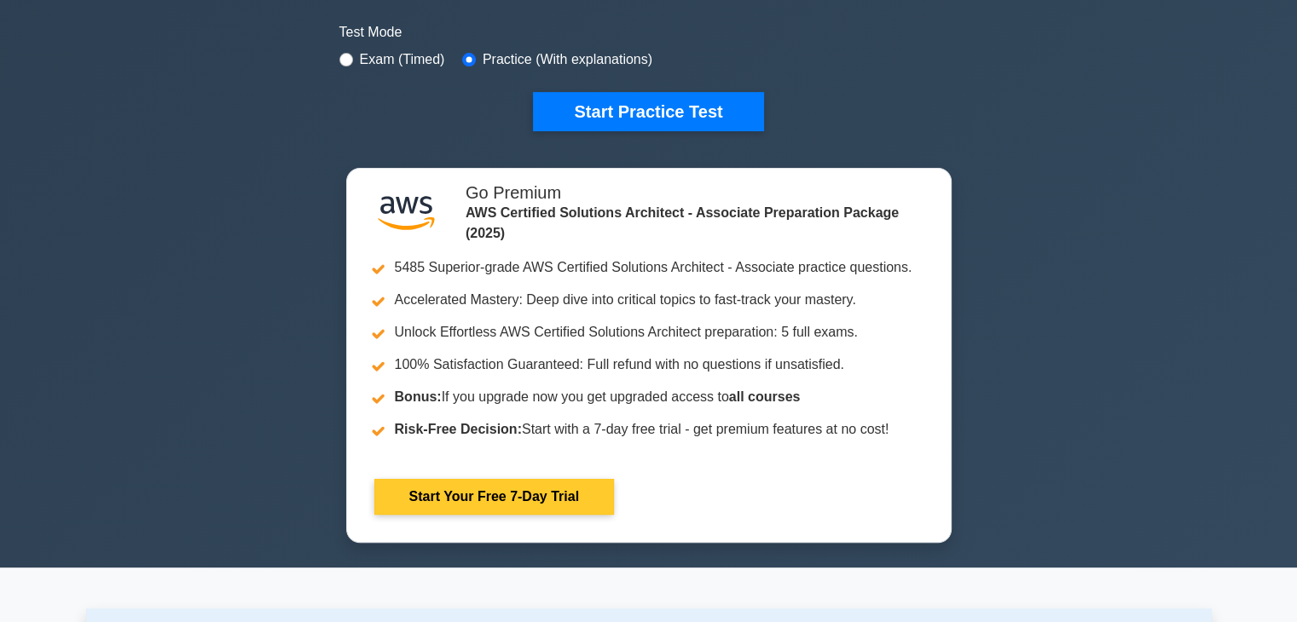
click at [478, 499] on link "Start Your Free 7-Day Trial" at bounding box center [494, 497] width 240 height 36
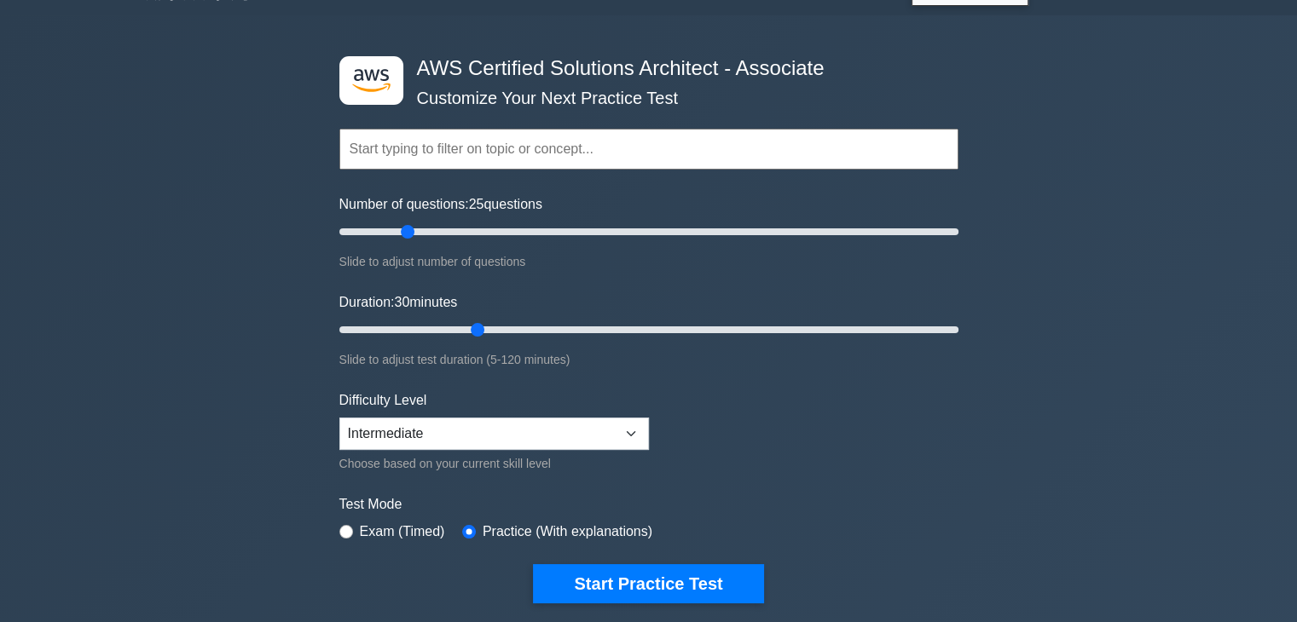
scroll to position [0, 0]
